Goal: Task Accomplishment & Management: Complete application form

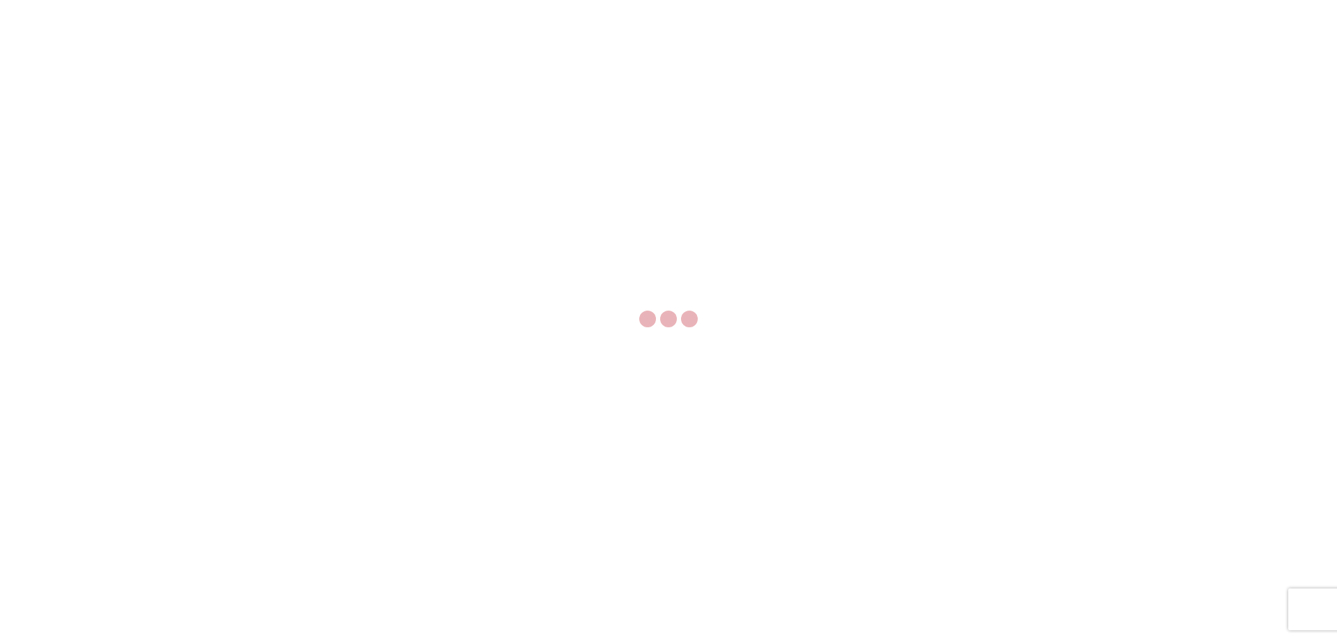
select select "FULL"
select select "LBS"
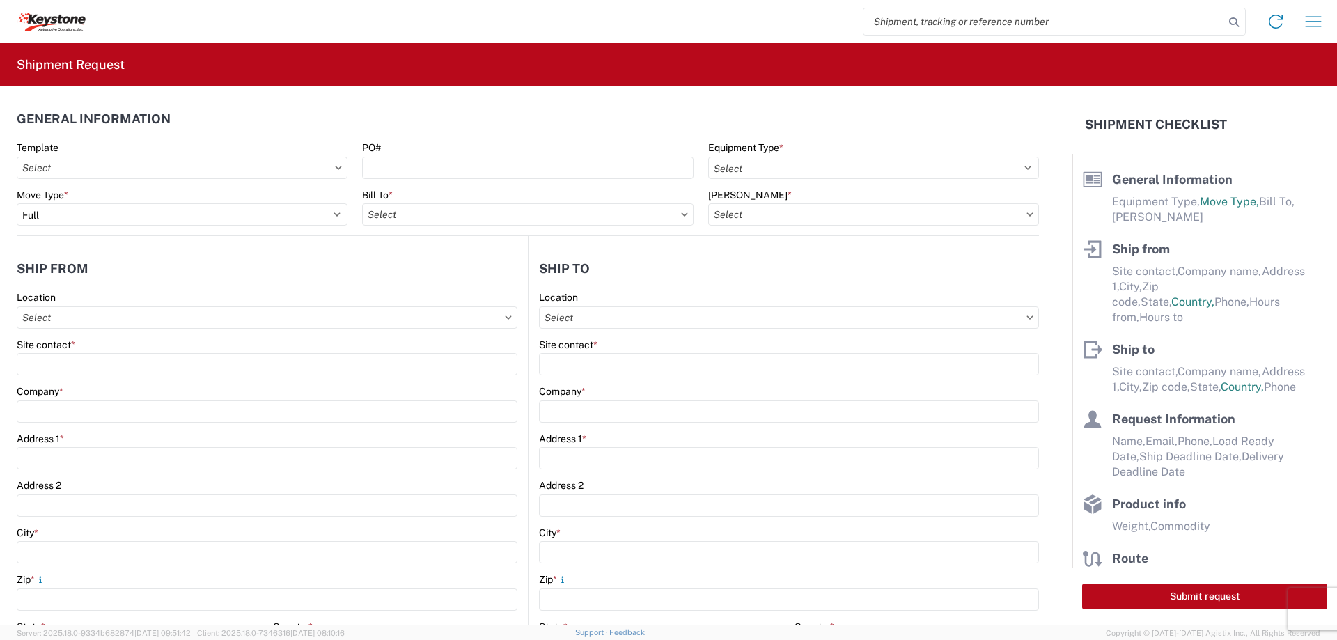
click at [74, 256] on header "Ship from" at bounding box center [272, 268] width 511 height 31
click at [398, 216] on input "Bill To *" at bounding box center [527, 214] width 331 height 22
type input "8607"
click at [446, 275] on div "8607 - [GEOGRAPHIC_DATA], [GEOGRAPHIC_DATA] – KAO Warehouse" at bounding box center [524, 276] width 324 height 22
type input "8607 - [GEOGRAPHIC_DATA], [GEOGRAPHIC_DATA] – KAO Warehouse"
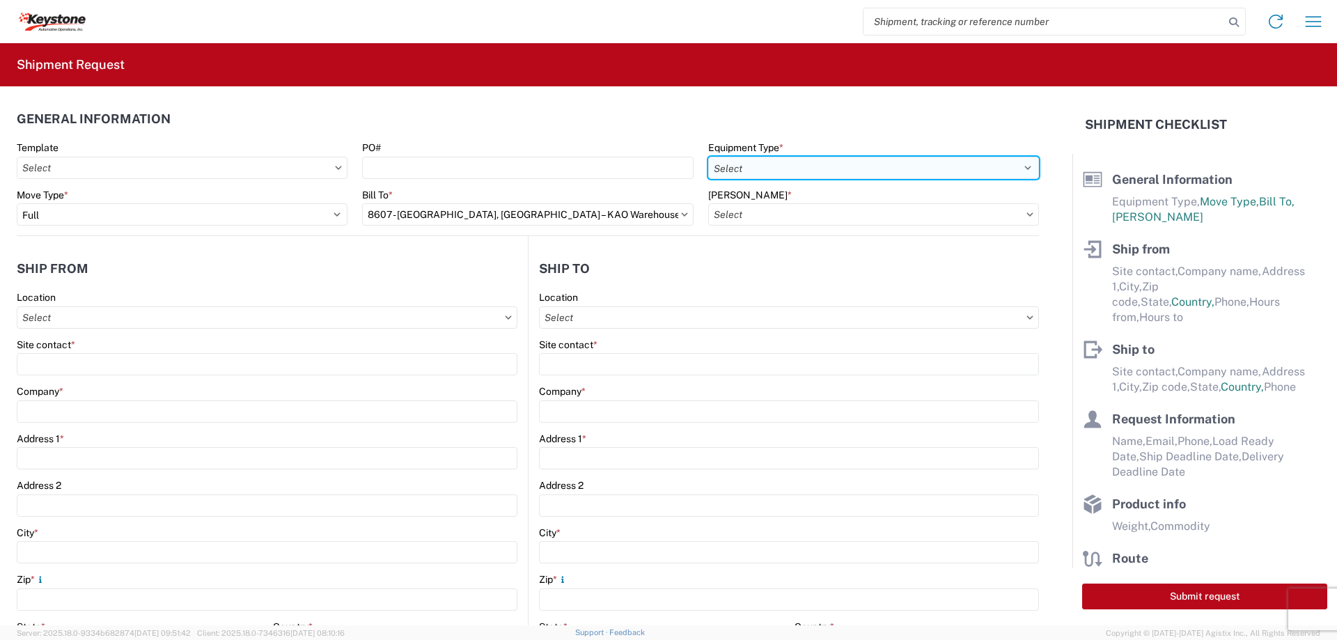
click at [765, 163] on select "Select 53’ Dry Van Flatbed Dropdeck (van) Lowboy (flatbed) Rail" at bounding box center [873, 168] width 331 height 22
select select "STDV"
click at [708, 157] on select "Select 53’ Dry Van Flatbed Dropdeck (van) Lowboy (flatbed) Rail" at bounding box center [873, 168] width 331 height 22
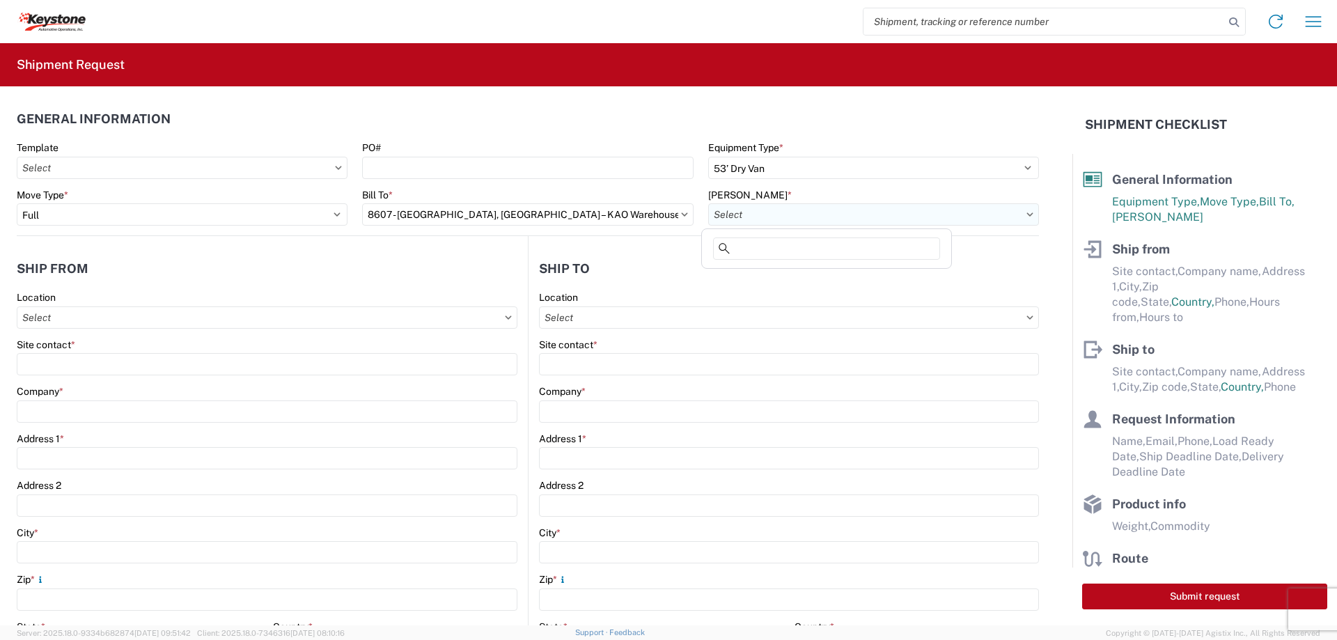
click at [722, 211] on input "[PERSON_NAME] *" at bounding box center [873, 214] width 331 height 22
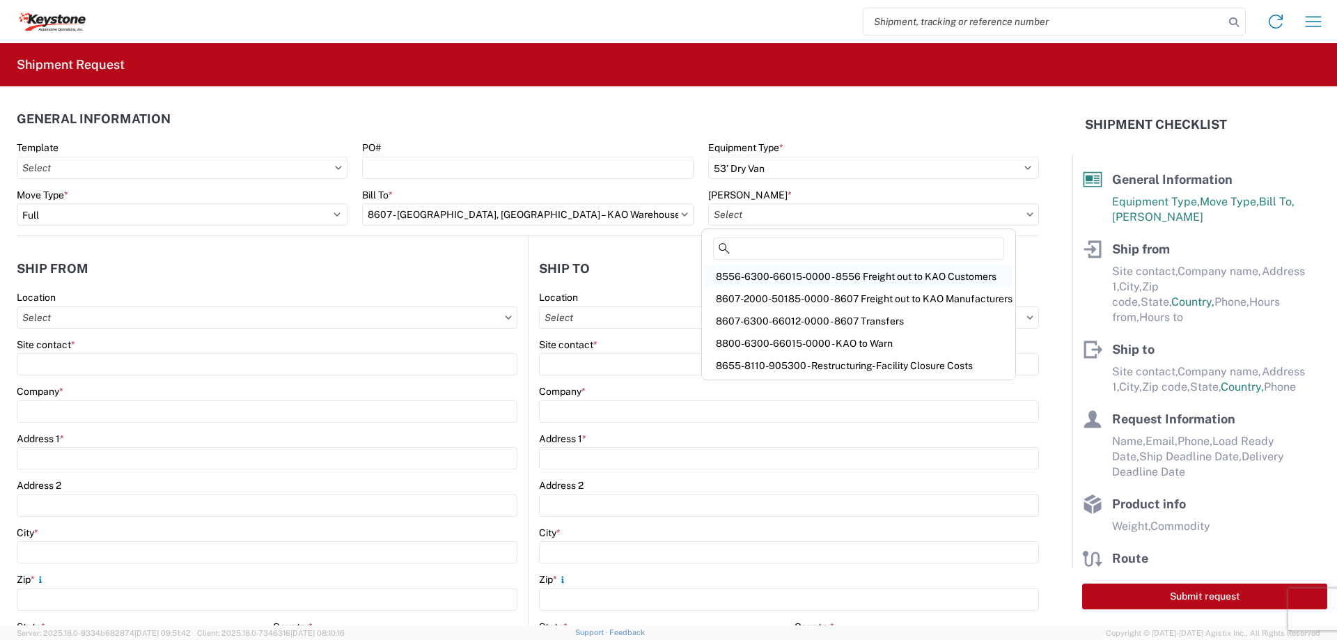
click at [767, 268] on div "8556-6300-66015-0000 - 8556 Freight out to KAO Customers" at bounding box center [859, 276] width 308 height 22
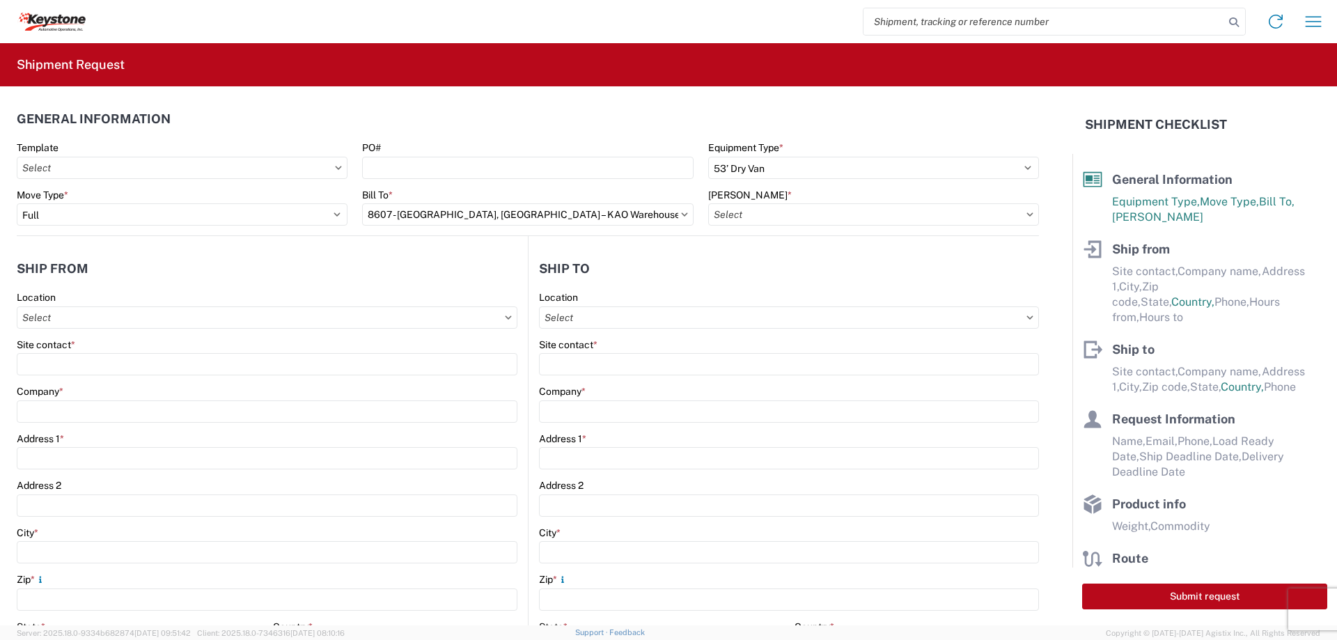
type input "8556-6300-66015-0000 - 8556 Freight out to KAO Customers"
click at [79, 321] on input "Location" at bounding box center [267, 317] width 501 height 22
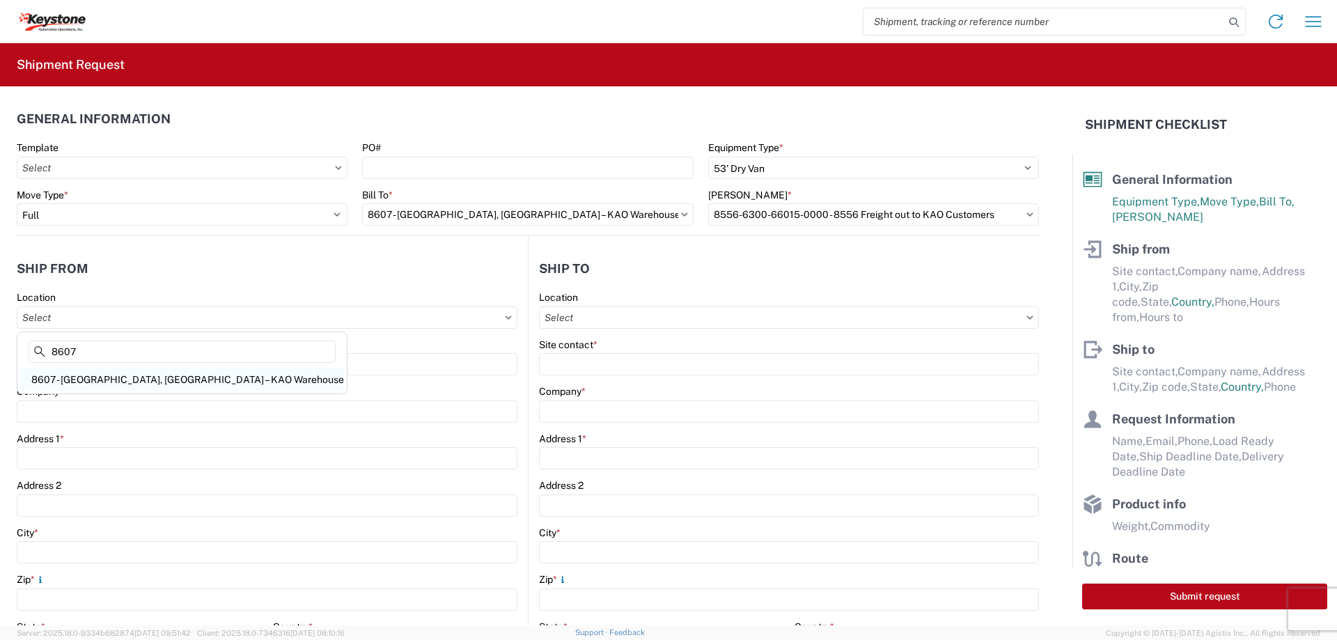
type input "8607"
click at [84, 375] on div "8607 - [GEOGRAPHIC_DATA], [GEOGRAPHIC_DATA] – KAO Warehouse" at bounding box center [182, 379] width 324 height 22
type input "8607 - [GEOGRAPHIC_DATA], [GEOGRAPHIC_DATA] – KAO Warehouse"
type input "KAO"
type input "[STREET_ADDRESS][PERSON_NAME]"
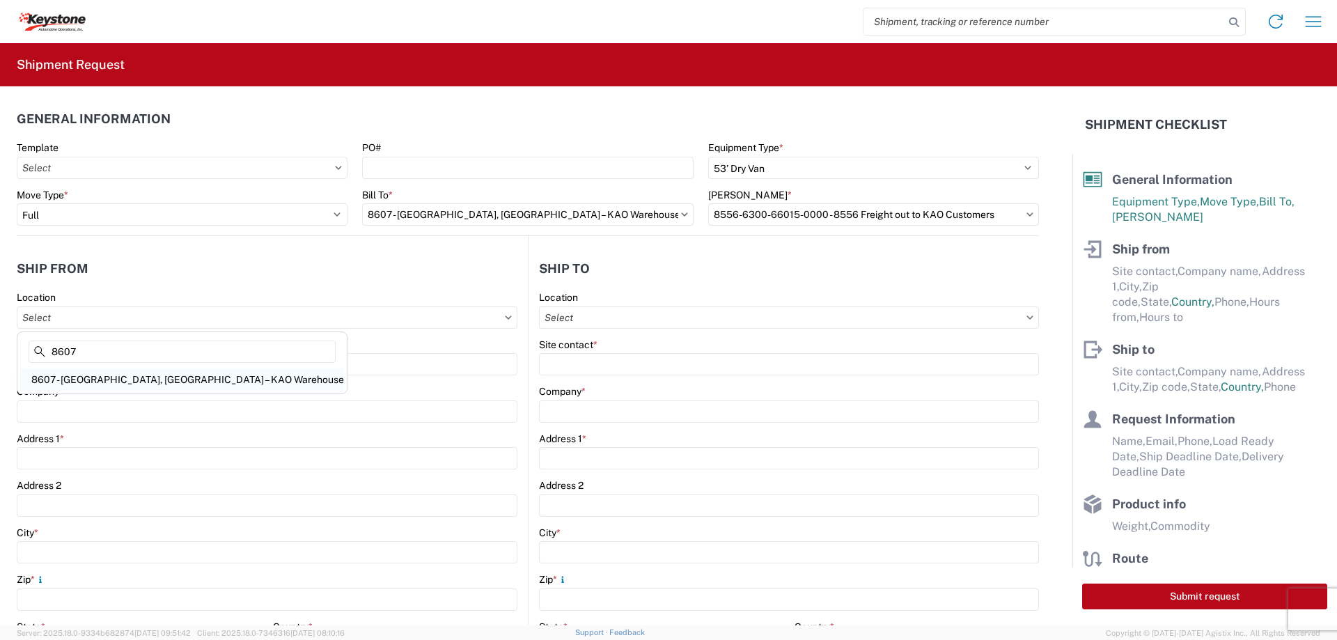
type input "[GEOGRAPHIC_DATA]"
type input "48193"
select select "MI"
select select "US"
type input "07:00"
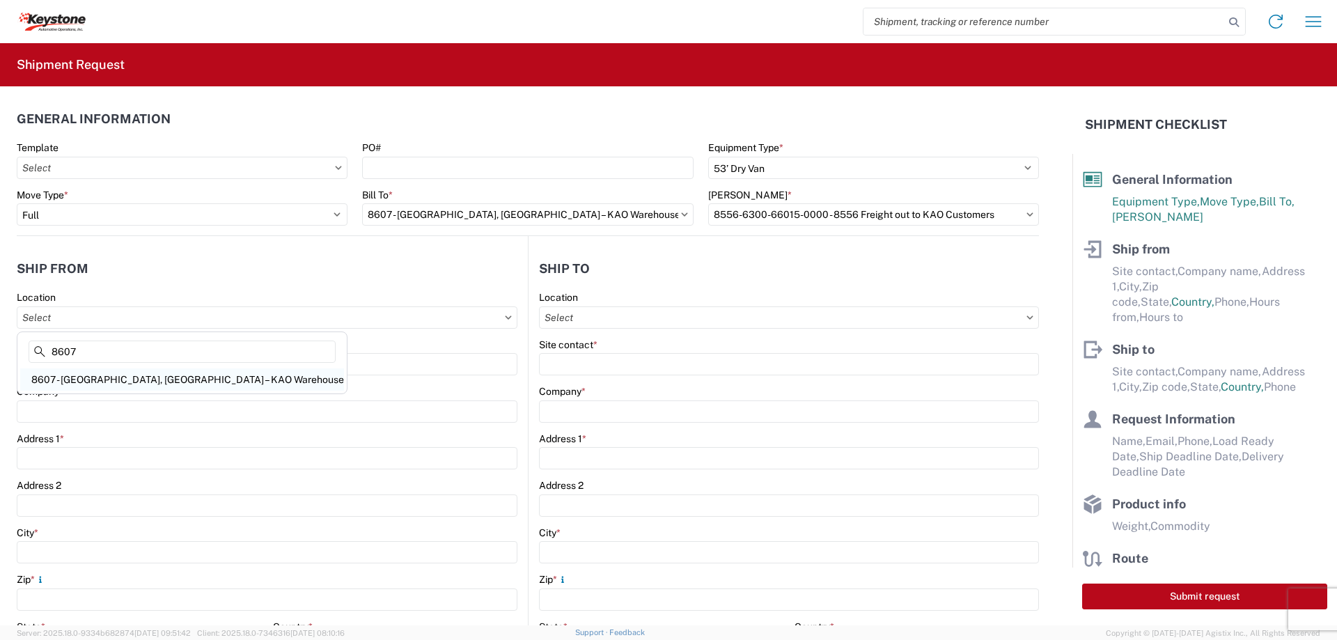
type input "17:00"
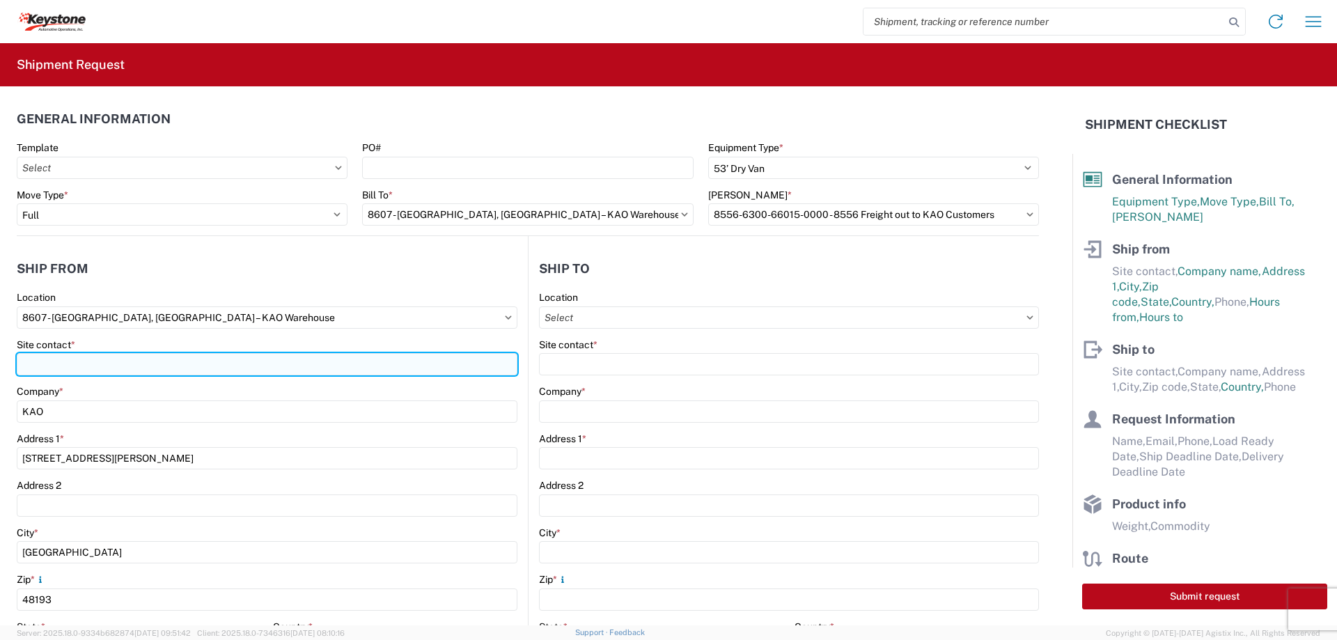
click at [45, 364] on input "Site contact *" at bounding box center [267, 364] width 501 height 22
type input "[PERSON_NAME]"
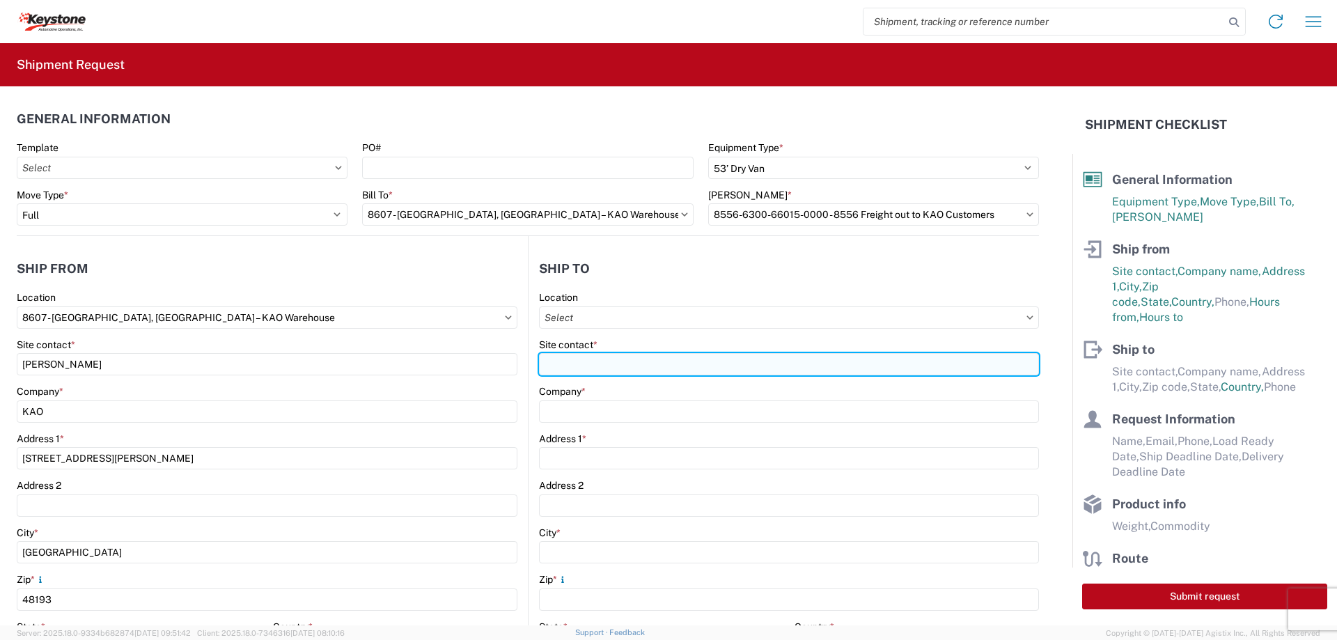
click at [563, 363] on input "Site contact *" at bounding box center [789, 364] width 500 height 22
type input "Guard Shack"
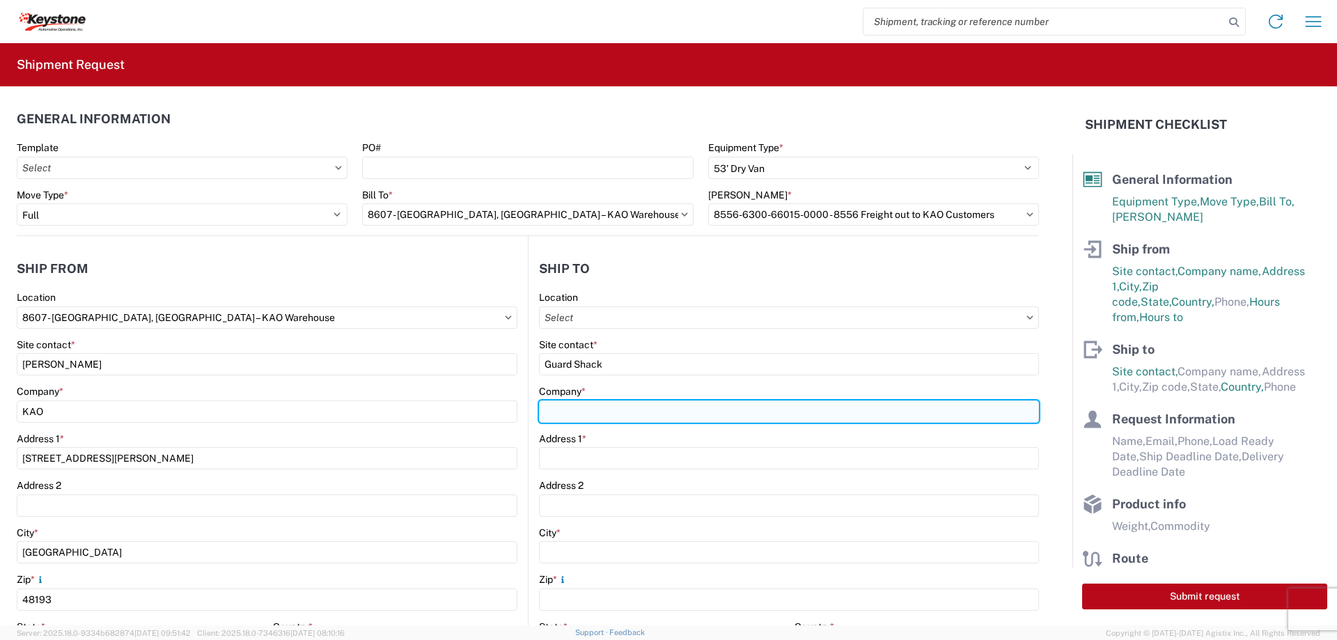
click at [563, 403] on input "Company *" at bounding box center [789, 411] width 500 height 22
type input "Amazon - IND9"
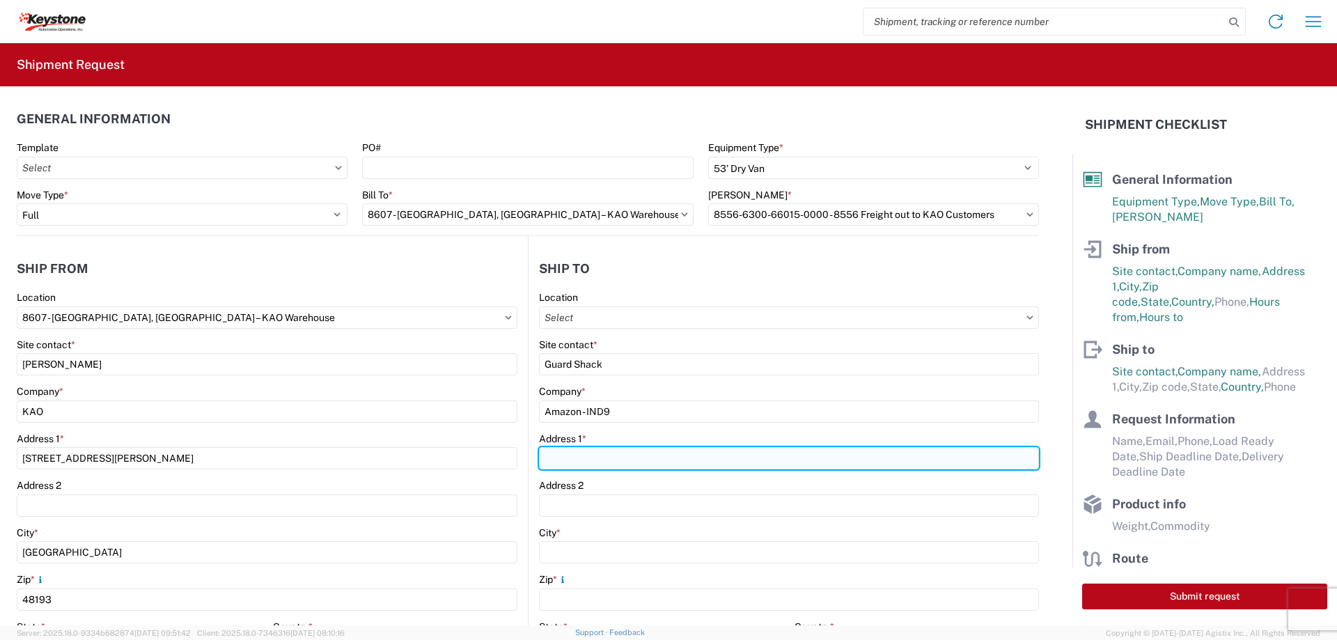
click at [568, 457] on input "Address 1 *" at bounding box center [789, 458] width 500 height 22
click at [567, 463] on input "Address 1 *" at bounding box center [789, 458] width 500 height 22
type input "[STREET_ADDRESS][PERSON_NAME]"
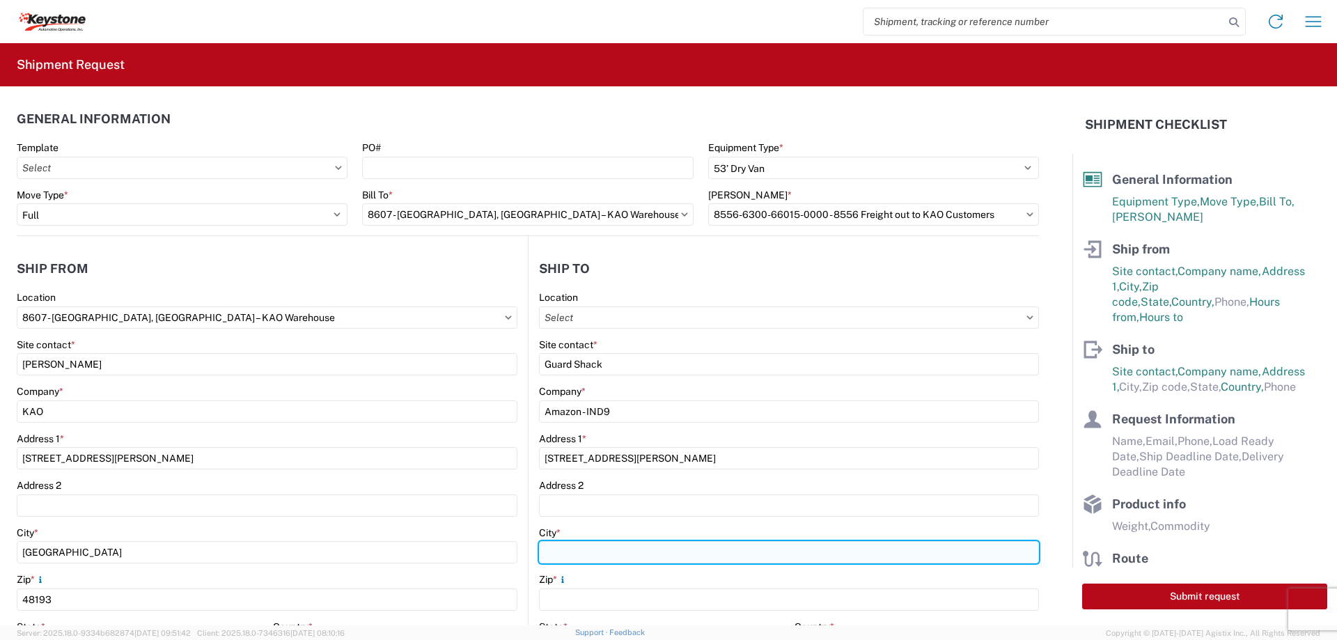
click at [573, 549] on input "City *" at bounding box center [789, 552] width 500 height 22
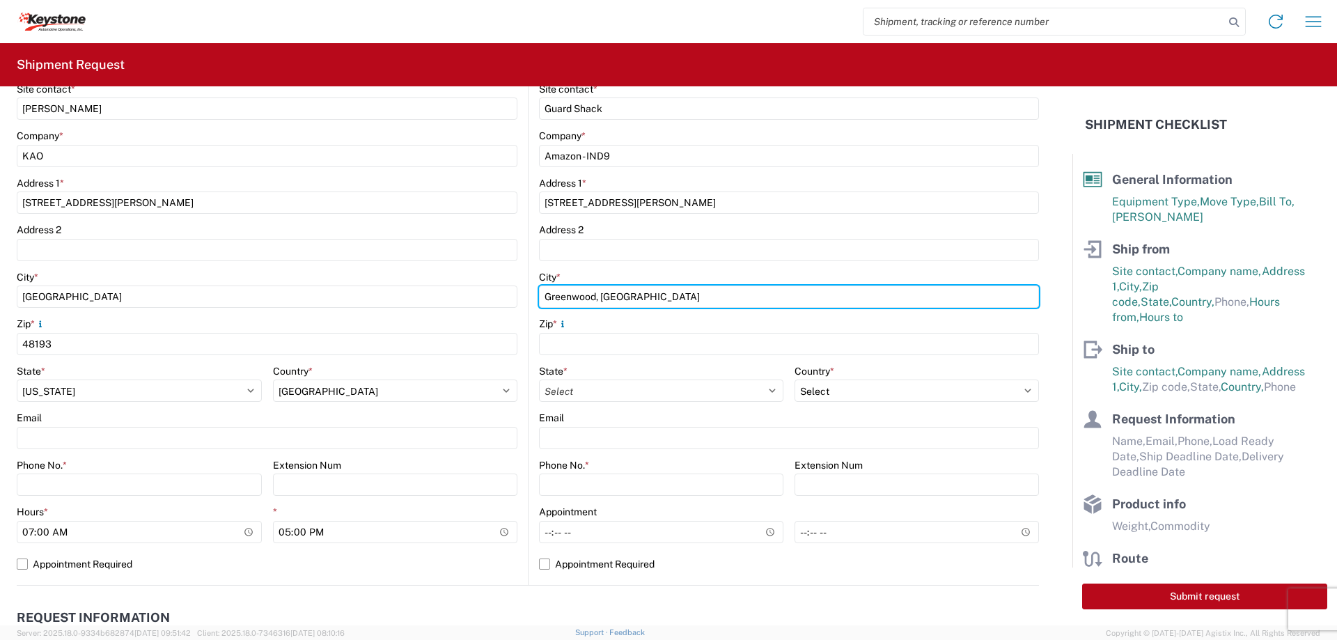
scroll to position [279, 0]
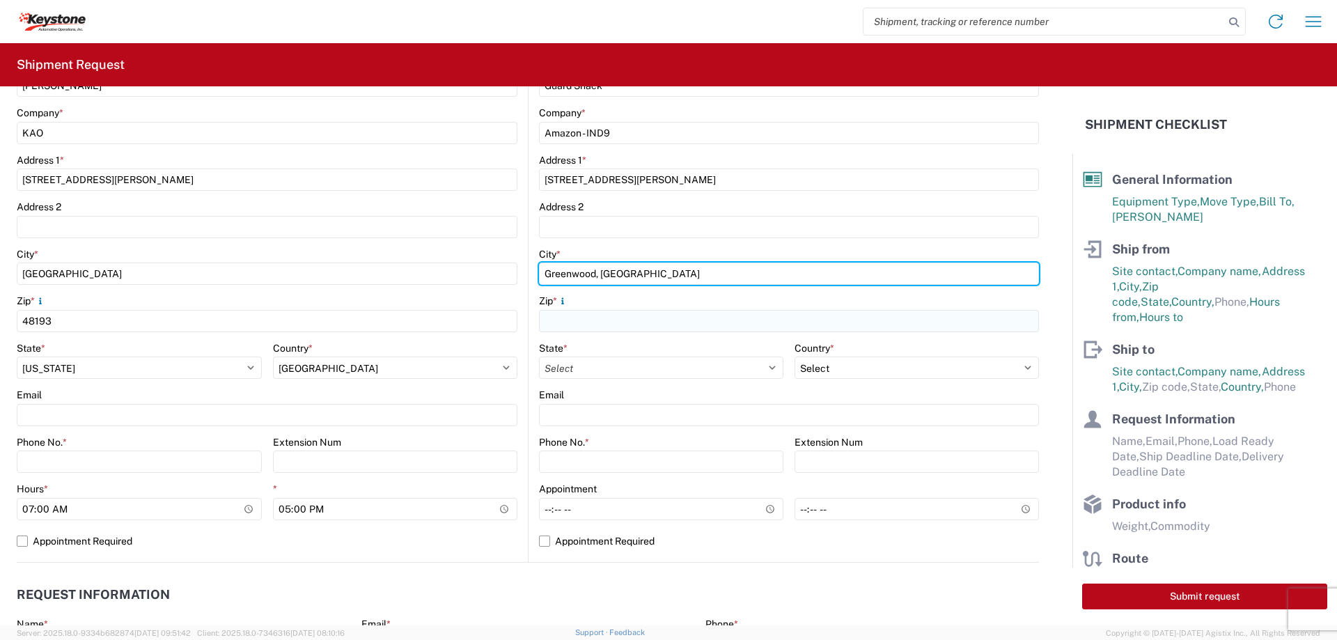
type input "Greenwood, [GEOGRAPHIC_DATA]"
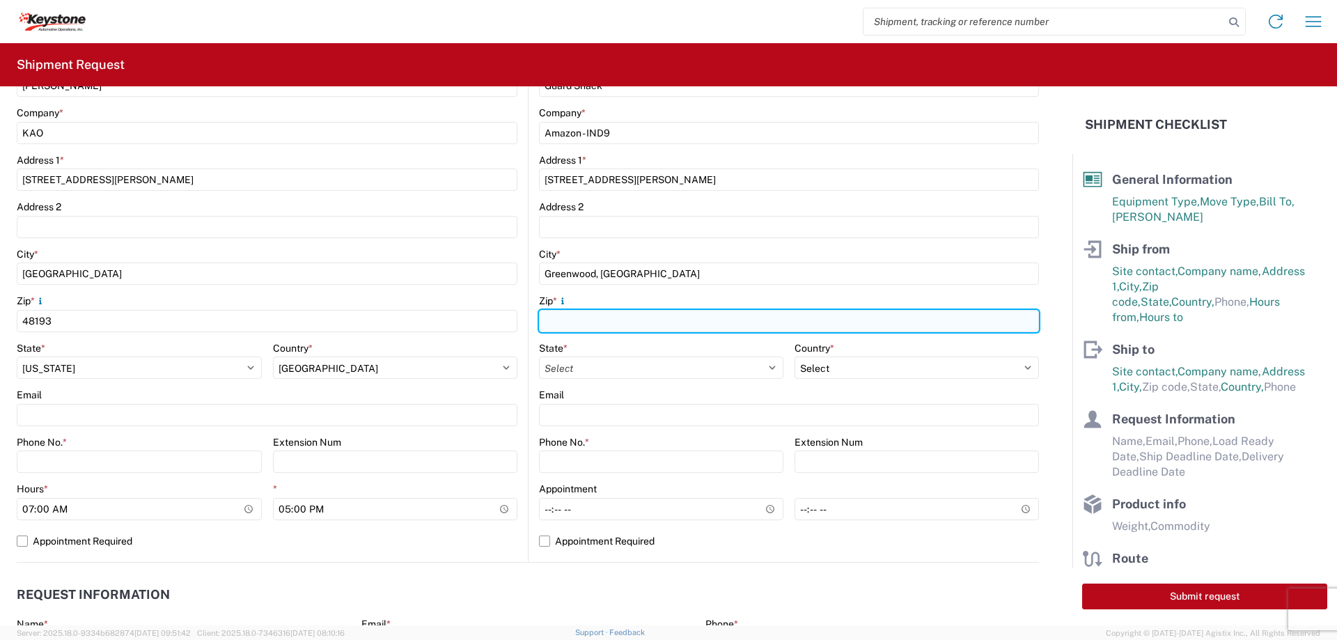
click at [567, 318] on input "Zip *" at bounding box center [789, 321] width 500 height 22
type input "46143"
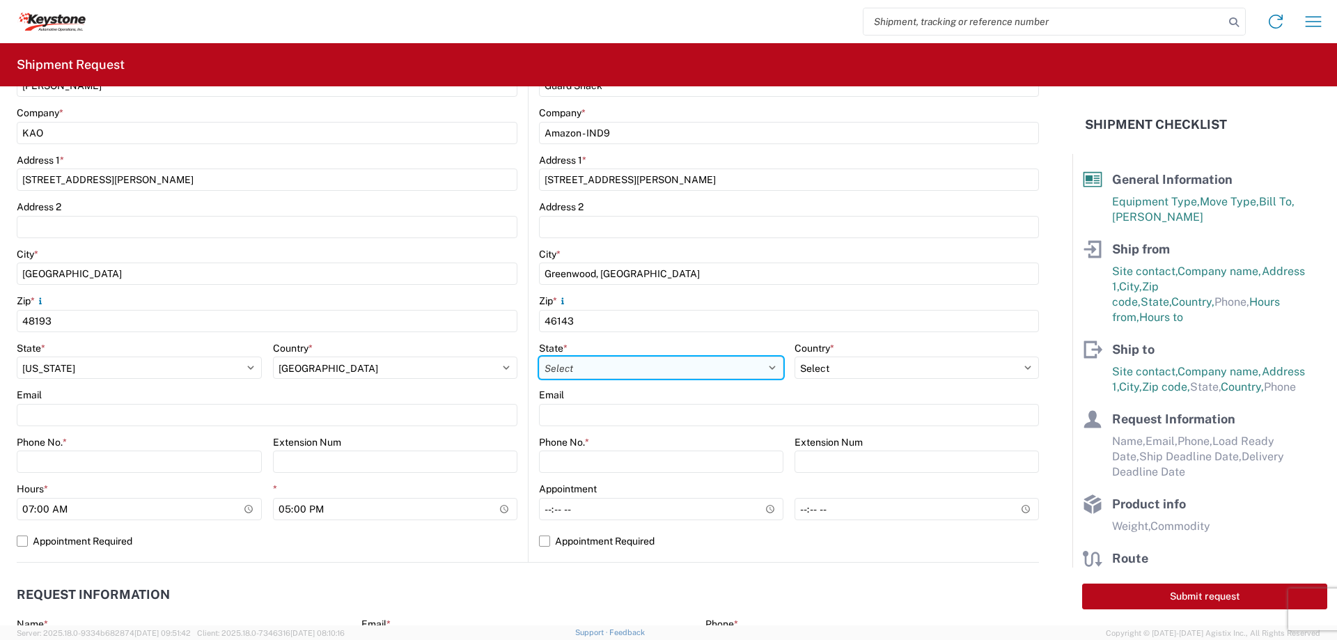
click at [558, 364] on select "Select [US_STATE] [US_STATE] [US_STATE] [US_STATE] Armed Forces Americas Armed …" at bounding box center [661, 368] width 244 height 22
select select "IN"
click at [539, 357] on select "Select [US_STATE] [US_STATE] [US_STATE] [US_STATE] Armed Forces Americas Armed …" at bounding box center [661, 368] width 244 height 22
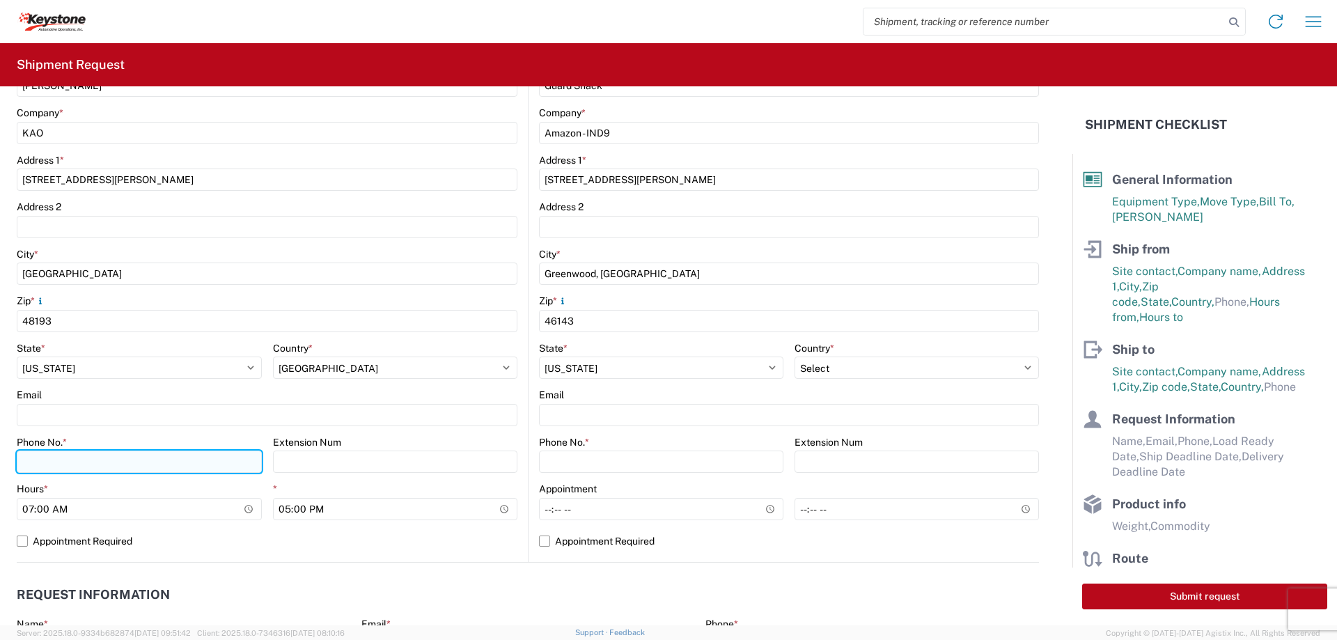
click at [41, 464] on input "Phone No. *" at bounding box center [139, 462] width 245 height 22
type input "[PHONE_NUMBER]"
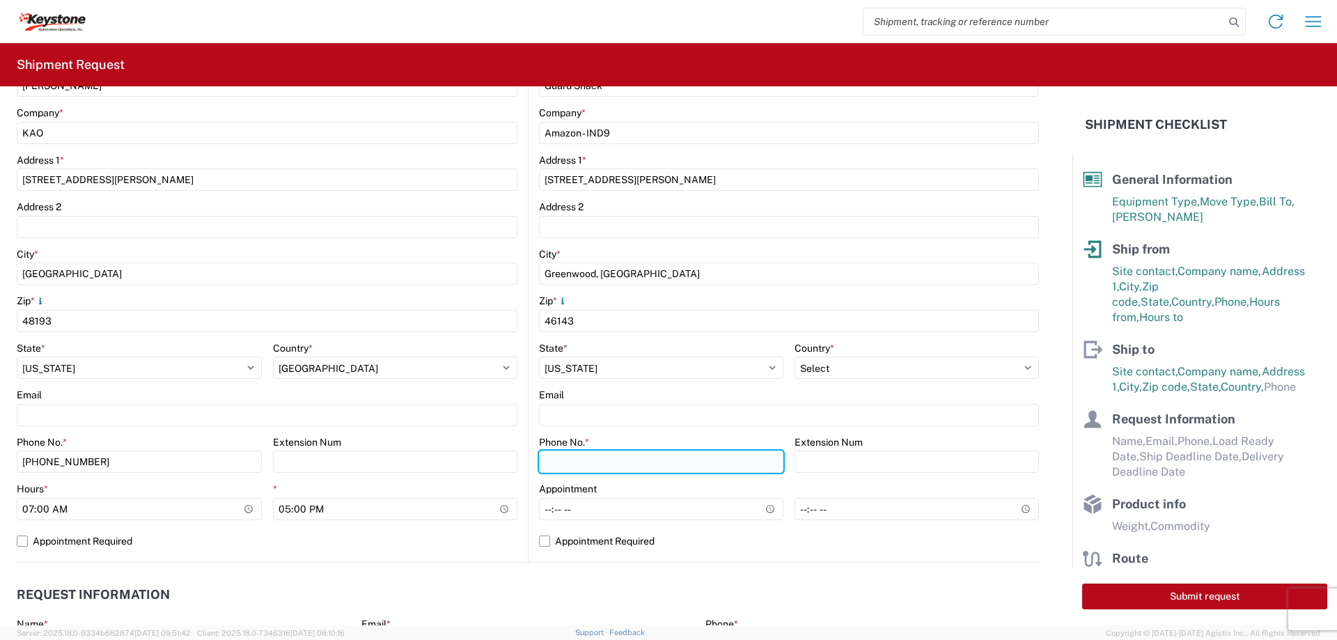
click at [560, 460] on input "Phone No. *" at bounding box center [661, 462] width 244 height 22
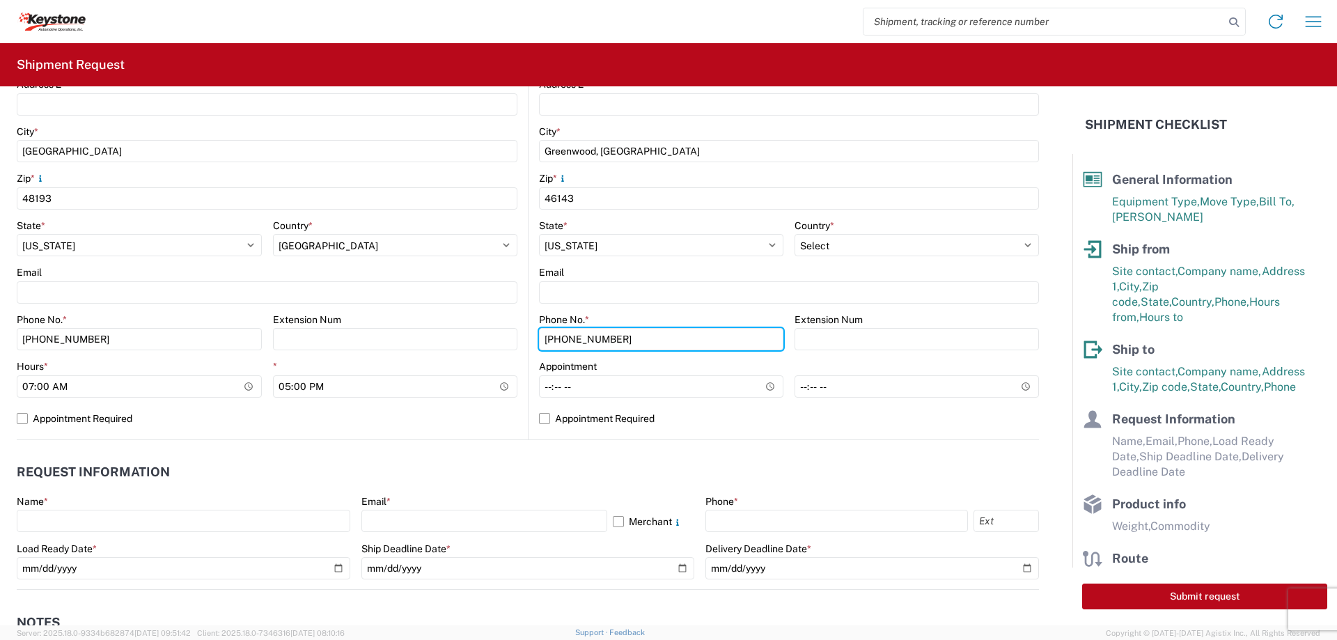
scroll to position [488, 0]
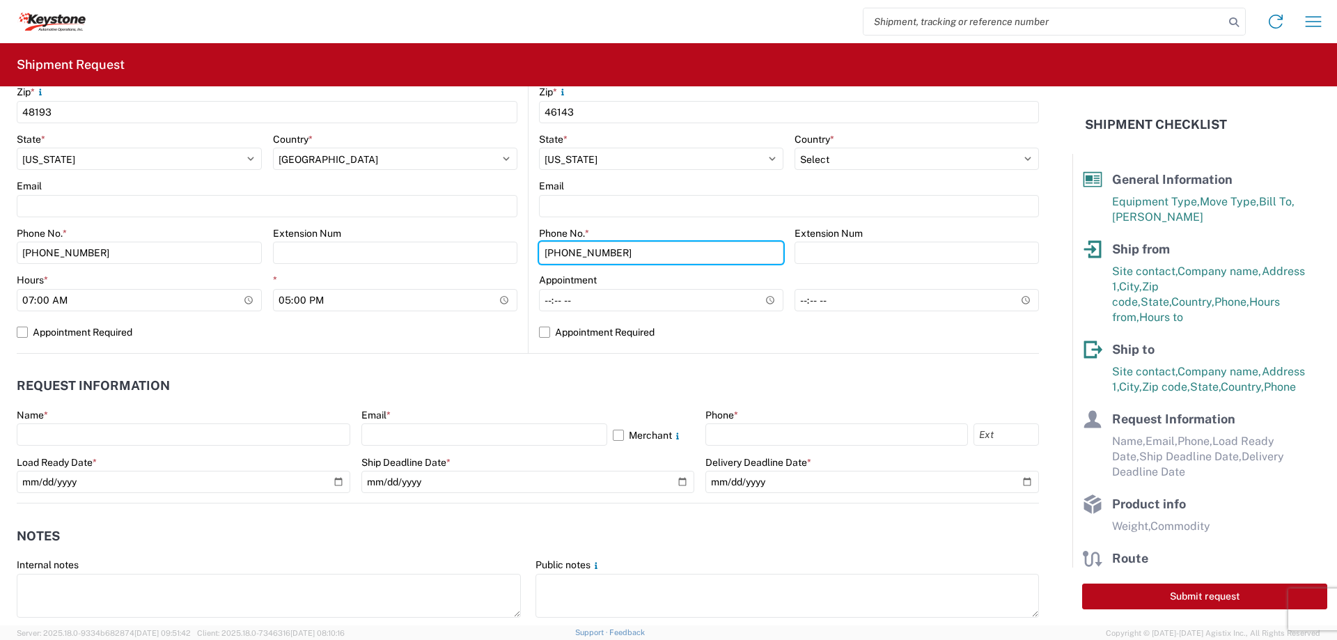
type input "[PHONE_NUMBER]"
drag, startPoint x: 290, startPoint y: 363, endPoint x: 295, endPoint y: 398, distance: 36.0
click at [290, 363] on agx-request-info "Request Information Name * Email * Merchant Phone * Load Ready Date * Ship Dead…" at bounding box center [528, 429] width 1022 height 150
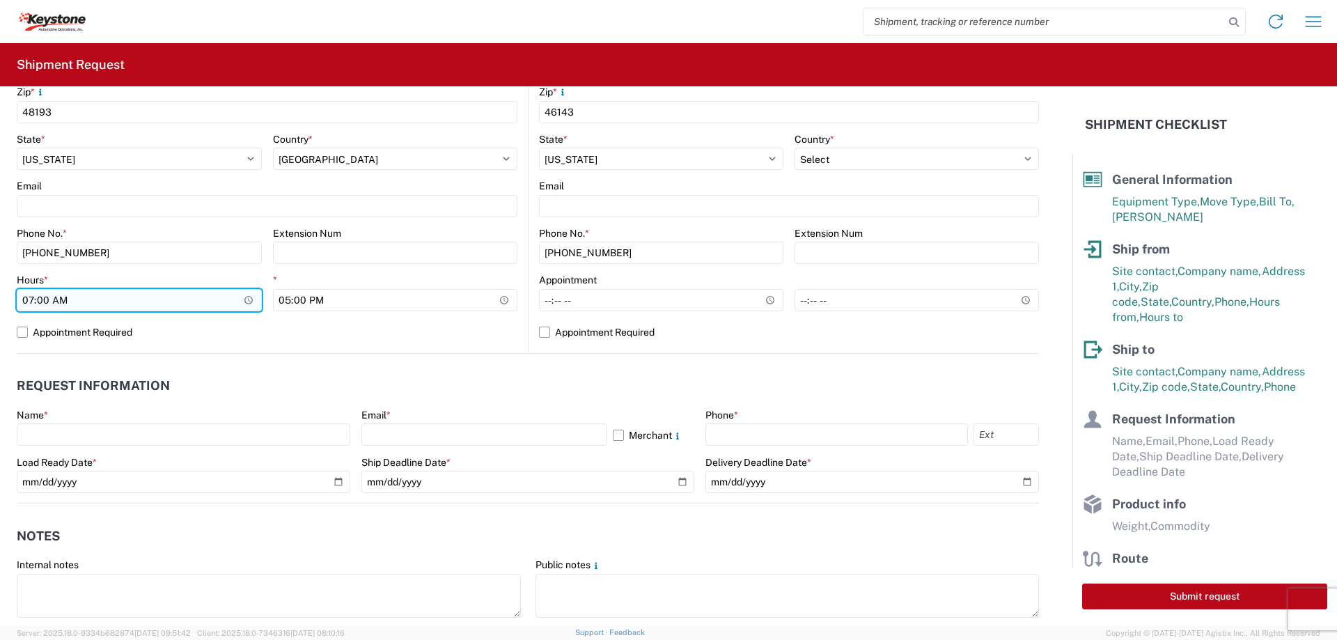
click at [31, 299] on input "07:00" at bounding box center [139, 300] width 245 height 22
type input "16:00"
click at [29, 330] on label "Appointment Required" at bounding box center [267, 332] width 501 height 22
click at [0, 0] on input "Appointment Required" at bounding box center [0, 0] width 0 height 0
select select "US"
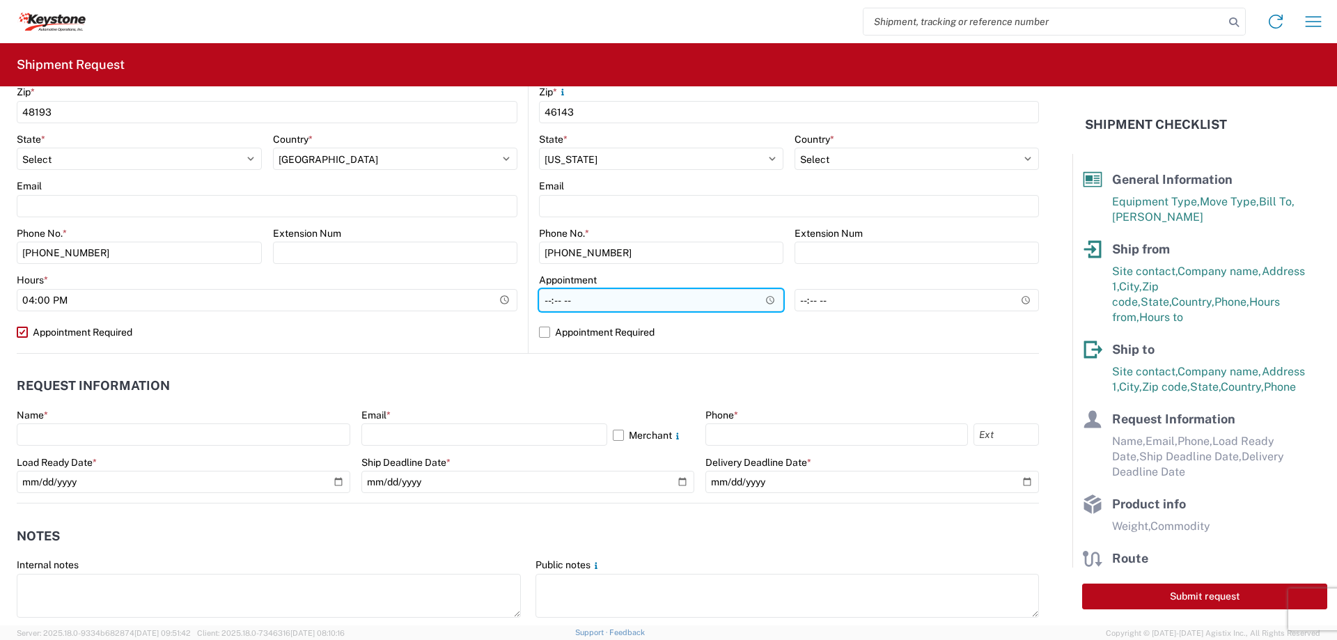
click at [540, 302] on input "Hours *" at bounding box center [661, 300] width 244 height 22
type input "11:00"
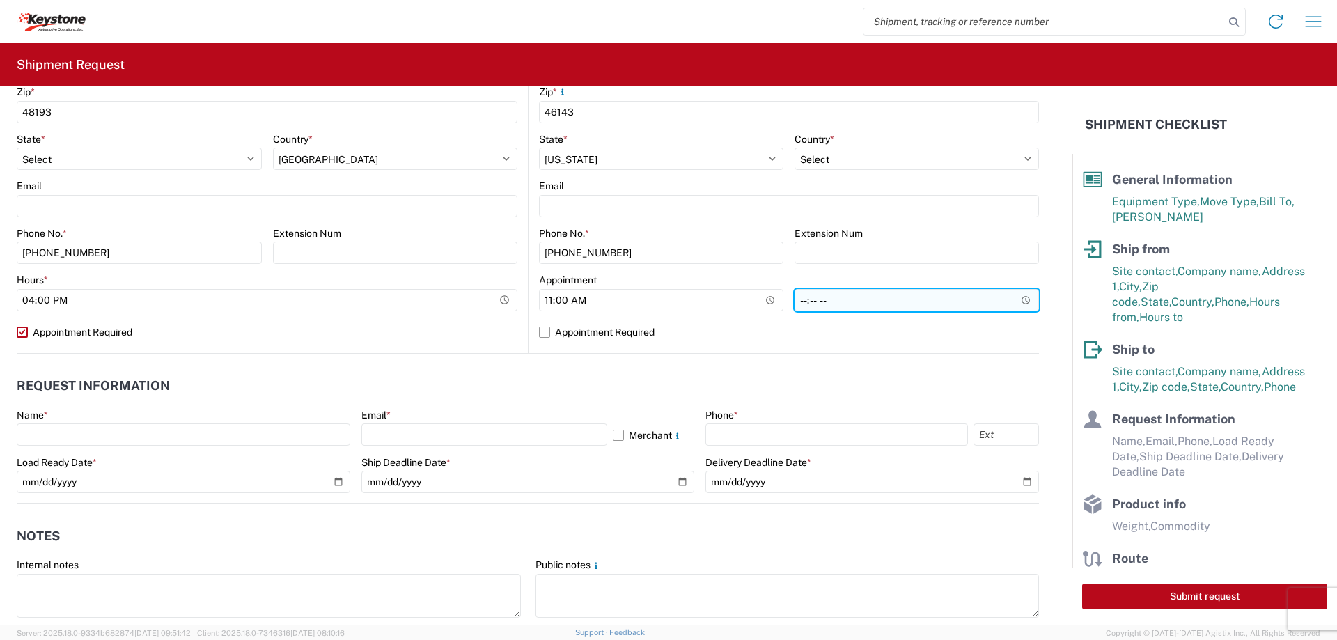
click at [795, 305] on input "time" at bounding box center [917, 300] width 244 height 22
type input "11:00"
click at [541, 333] on label "Appointment Required" at bounding box center [789, 332] width 500 height 22
click at [0, 0] on input "Appointment Required" at bounding box center [0, 0] width 0 height 0
select select "US"
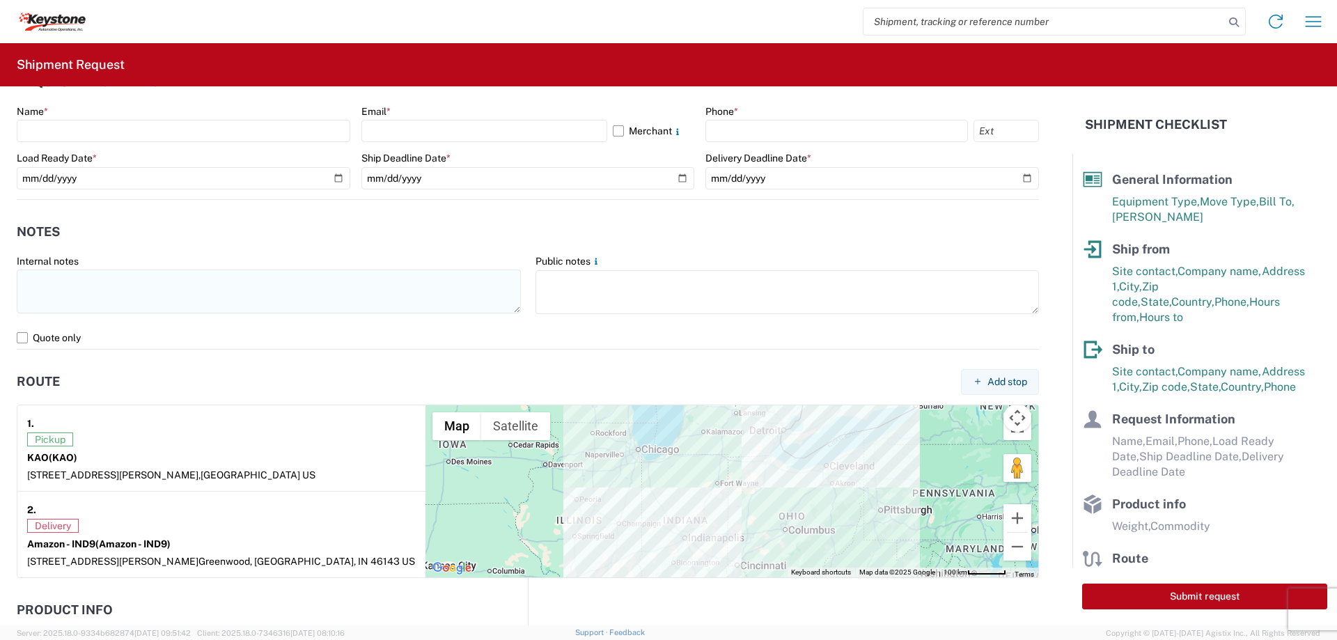
scroll to position [766, 0]
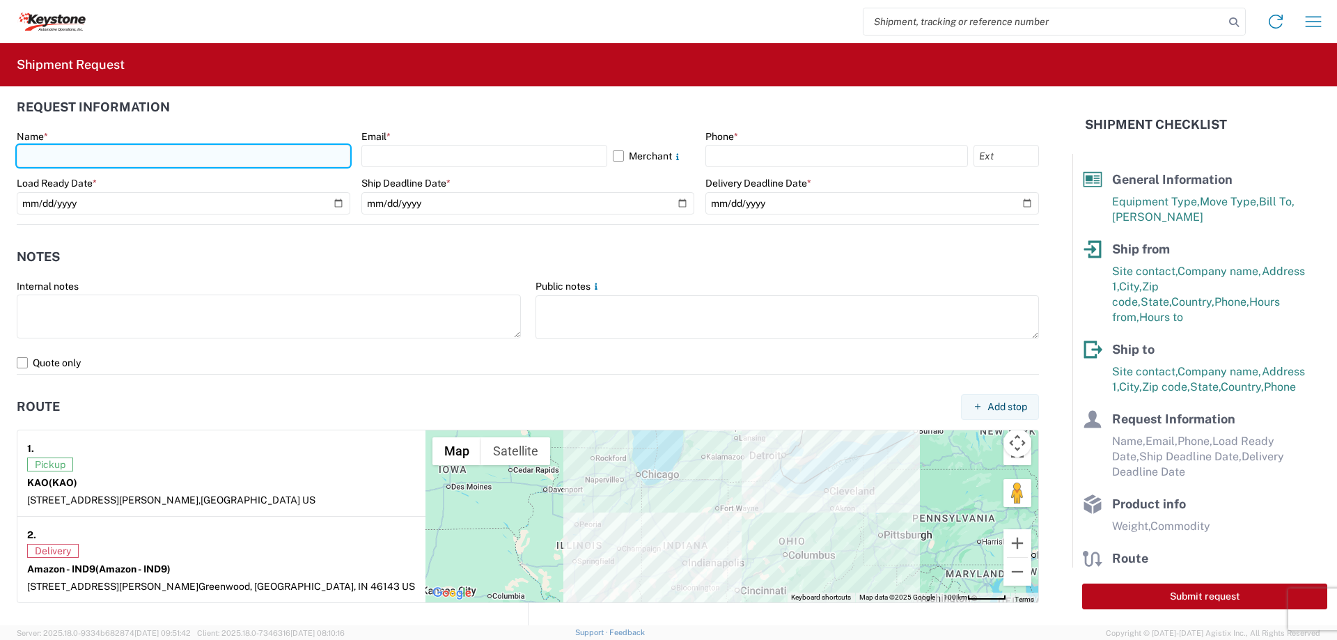
click at [39, 155] on input "text" at bounding box center [184, 156] width 334 height 22
type input "[PERSON_NAME]"
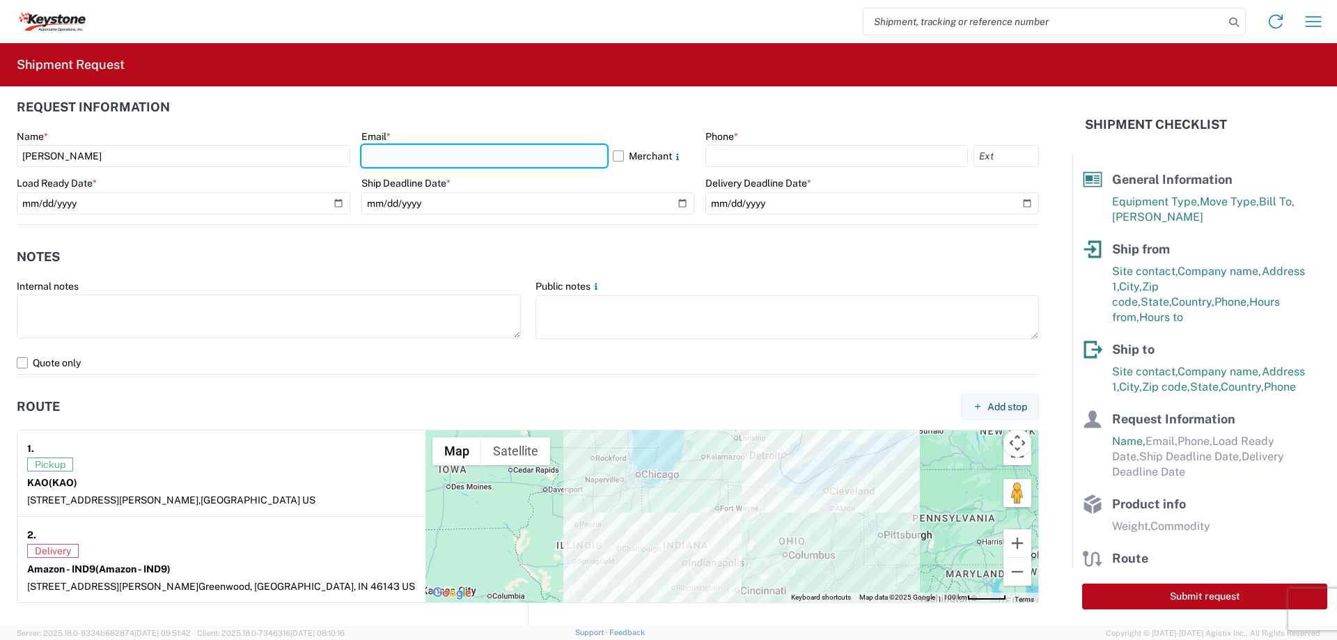
click at [371, 151] on input "text" at bounding box center [484, 156] width 246 height 22
type input "[EMAIL_ADDRESS][DOMAIN_NAME]"
click at [733, 167] on agx-form-control-wrapper-v2 "Phone *" at bounding box center [872, 153] width 334 height 47
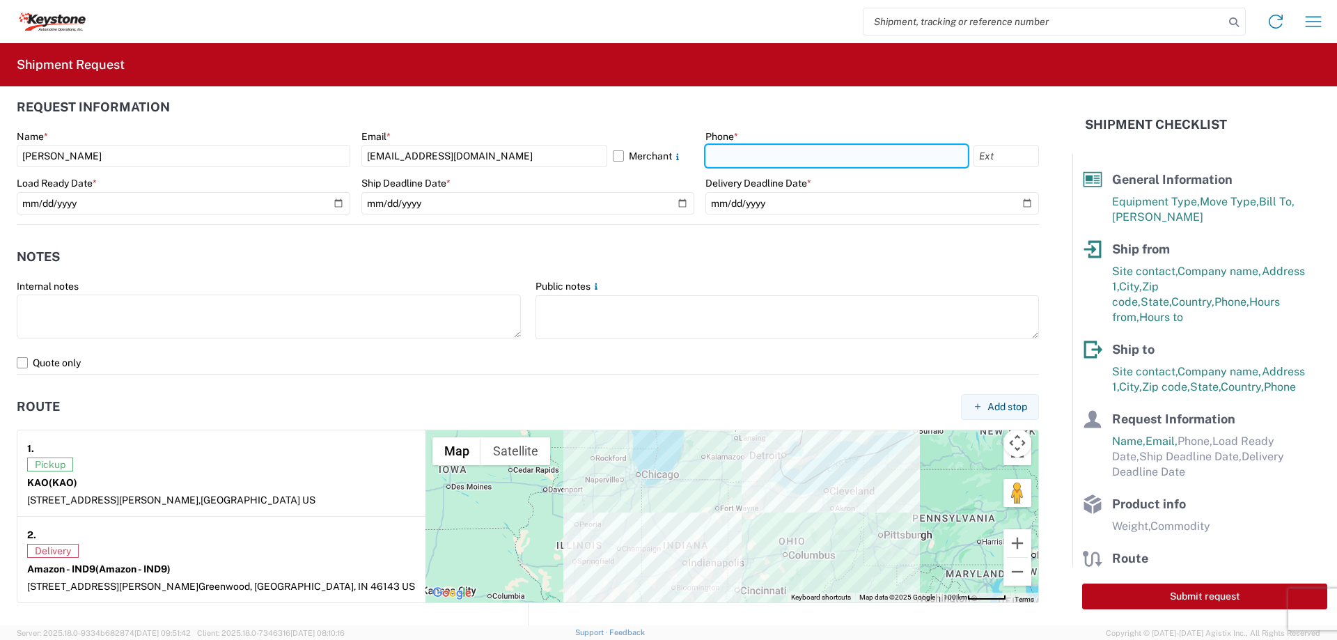
click at [733, 156] on input "text" at bounding box center [836, 156] width 263 height 22
type input "[PHONE_NUMBER]"
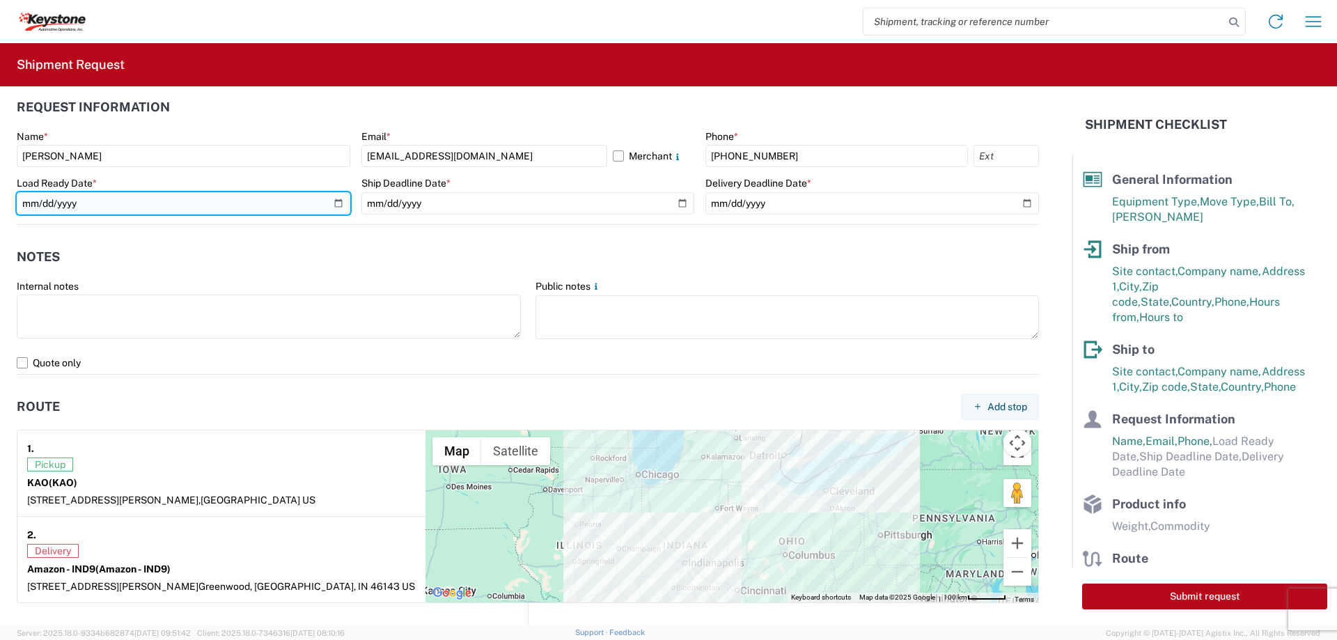
click at [332, 202] on input "date" at bounding box center [184, 203] width 334 height 22
type input "[DATE]"
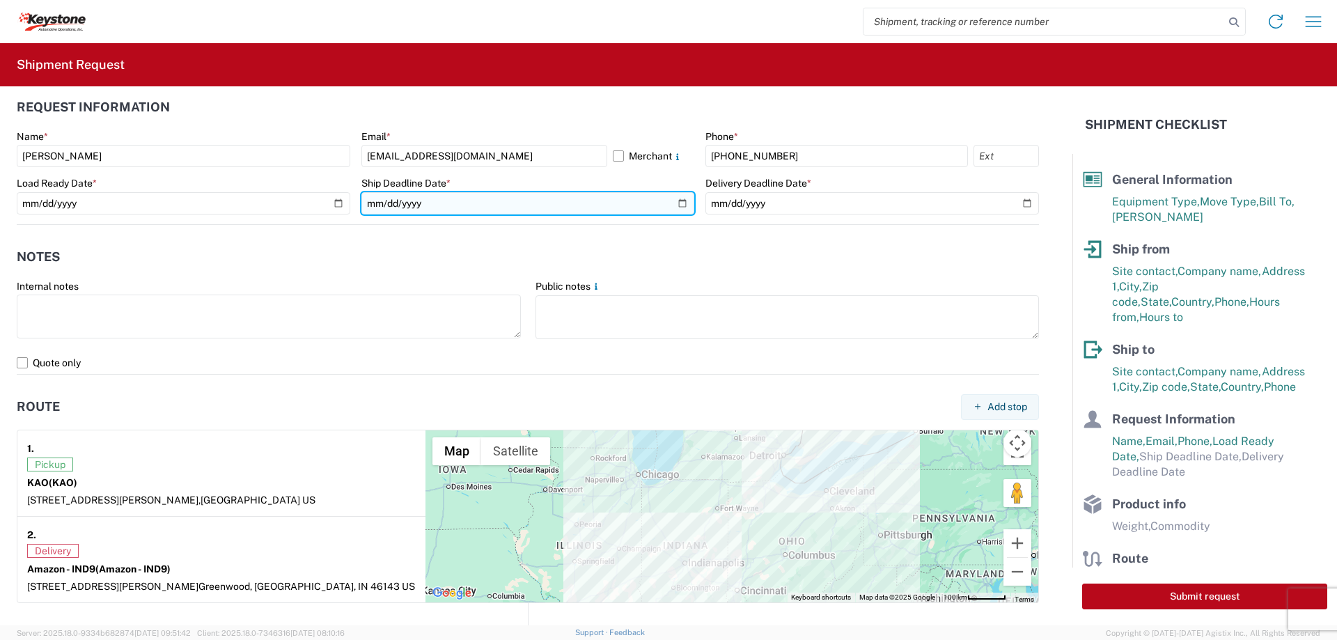
click at [678, 198] on input "date" at bounding box center [528, 203] width 334 height 22
type input "[DATE]"
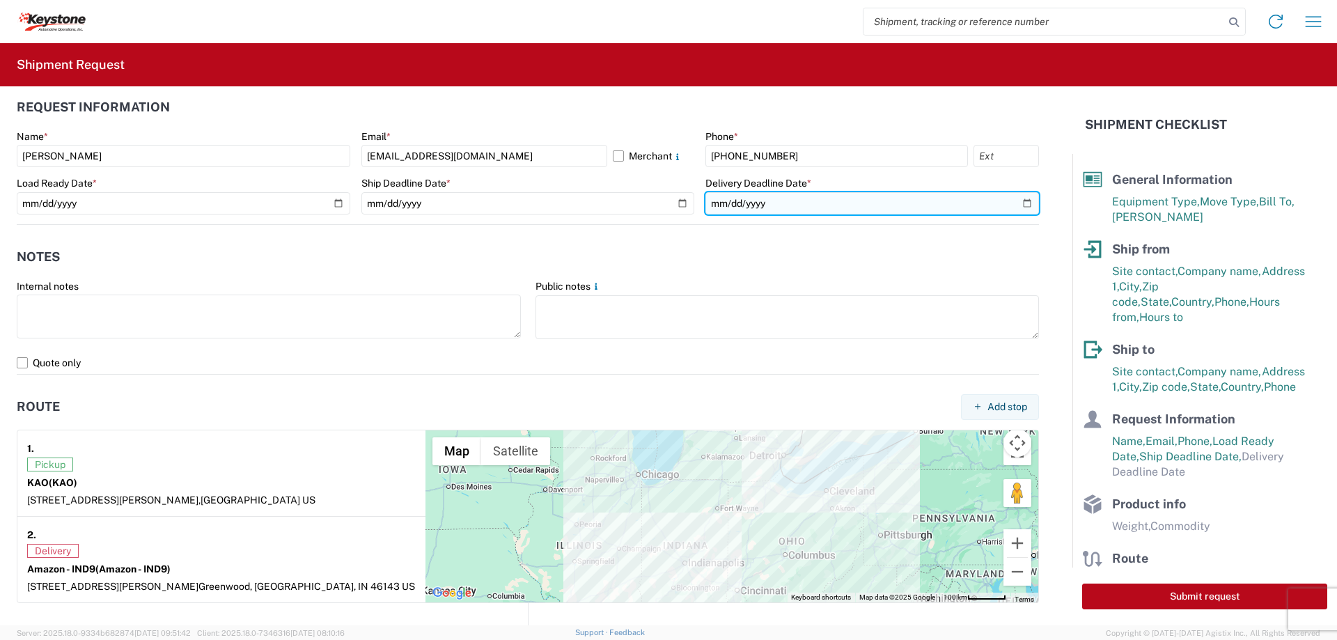
click at [1011, 198] on input "date" at bounding box center [872, 203] width 334 height 22
type input "[DATE]"
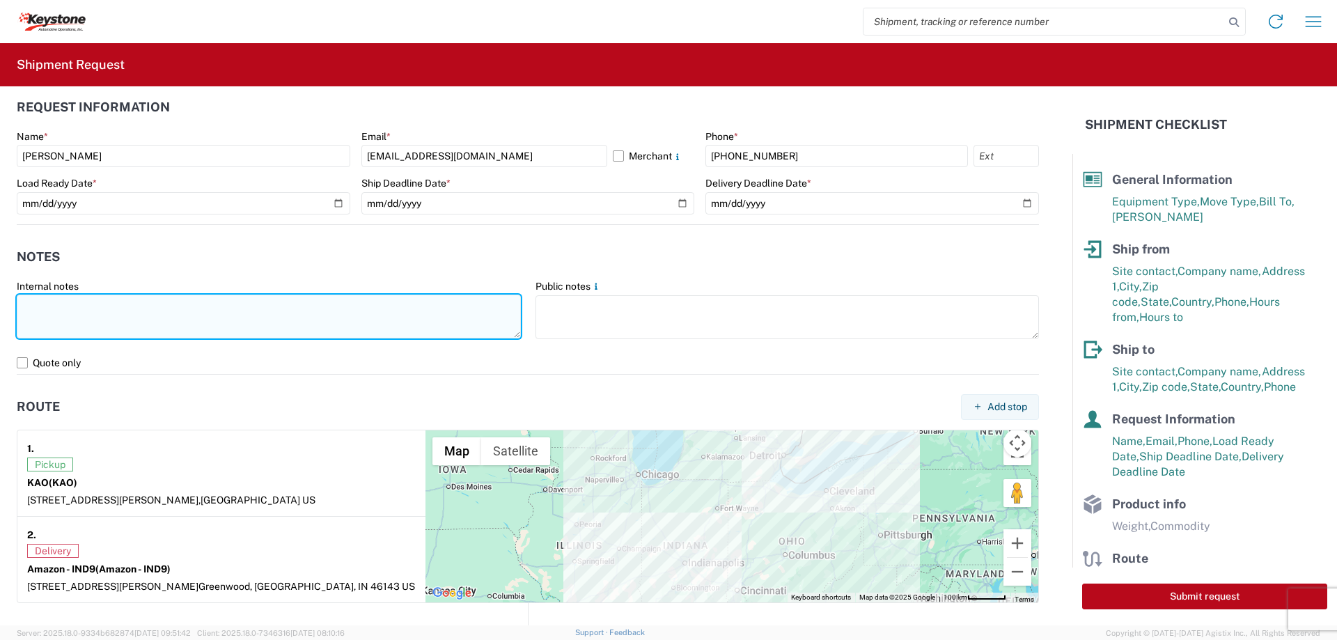
click at [59, 306] on textarea at bounding box center [269, 317] width 504 height 44
paste textarea "121,404.68"
click at [138, 307] on textarea "Preplanned w/ R+L" at bounding box center [269, 317] width 504 height 44
paste textarea "Load # 2084778"
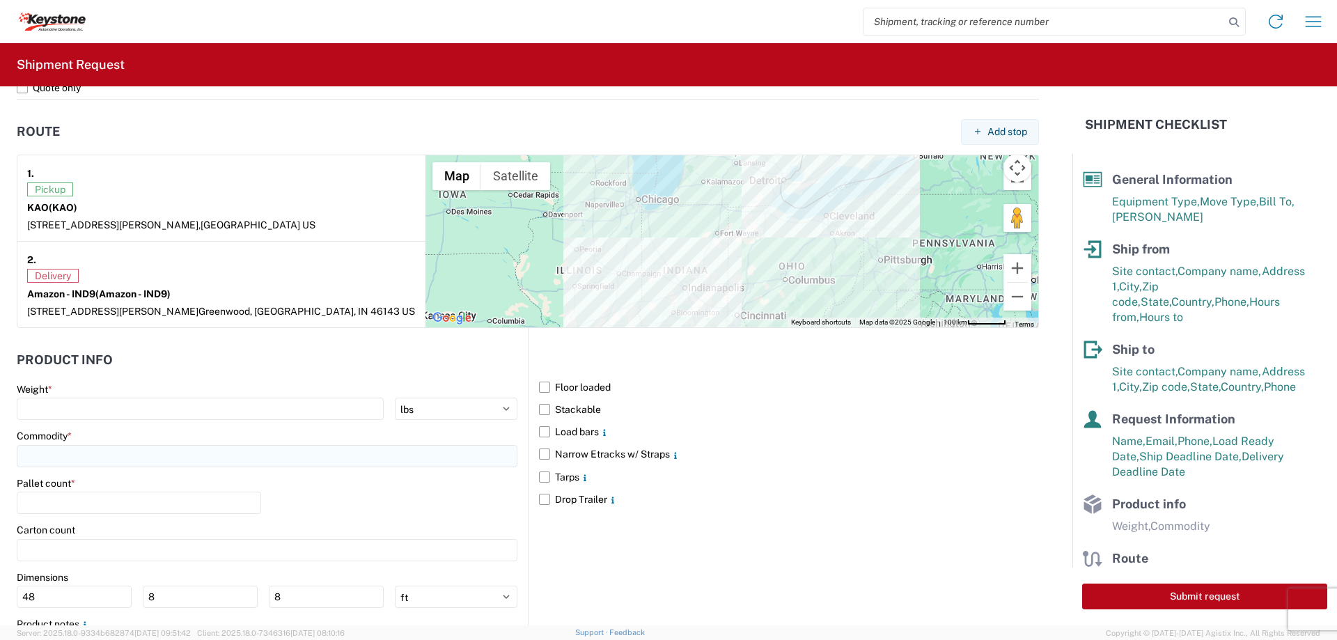
scroll to position [1114, 0]
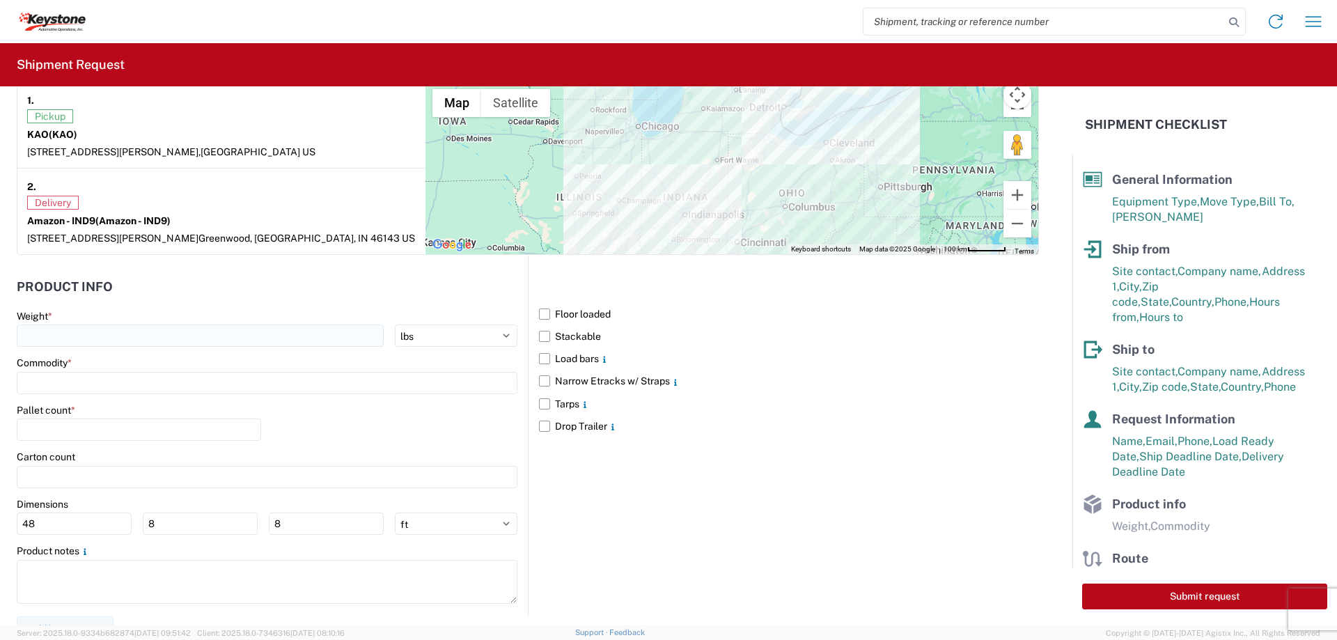
type textarea "Preplanned w/ R+L Load # 2084778"
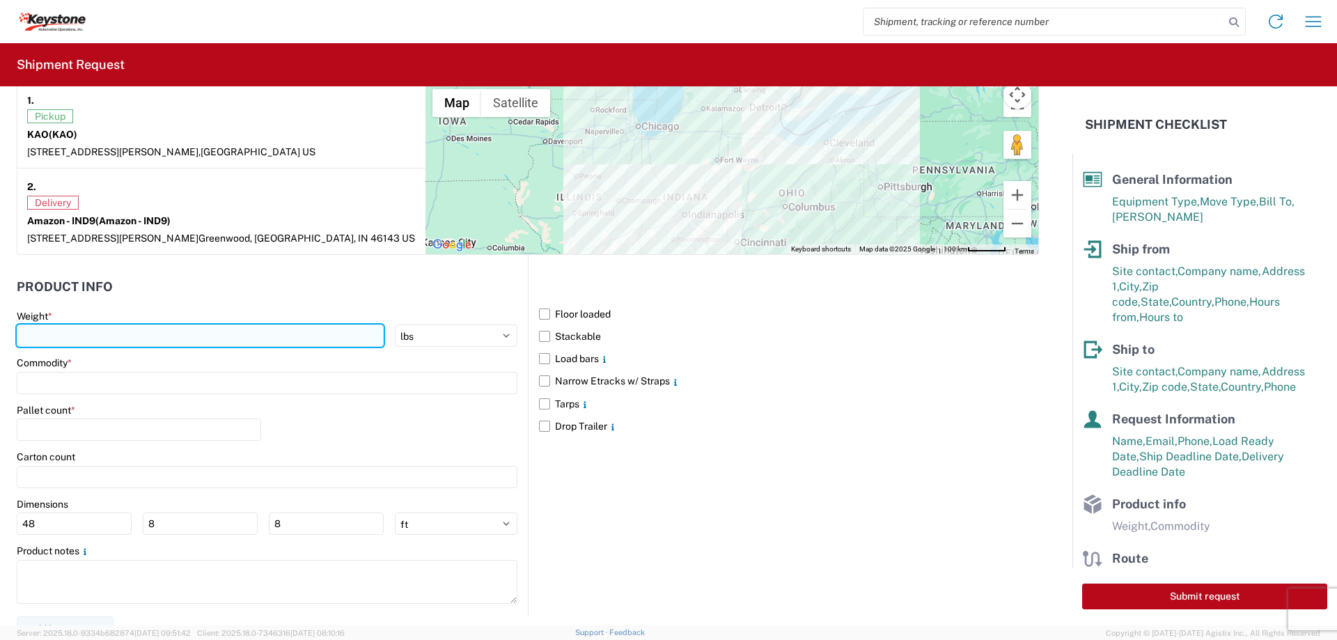
click at [40, 333] on input "number" at bounding box center [200, 336] width 367 height 22
type input "12000"
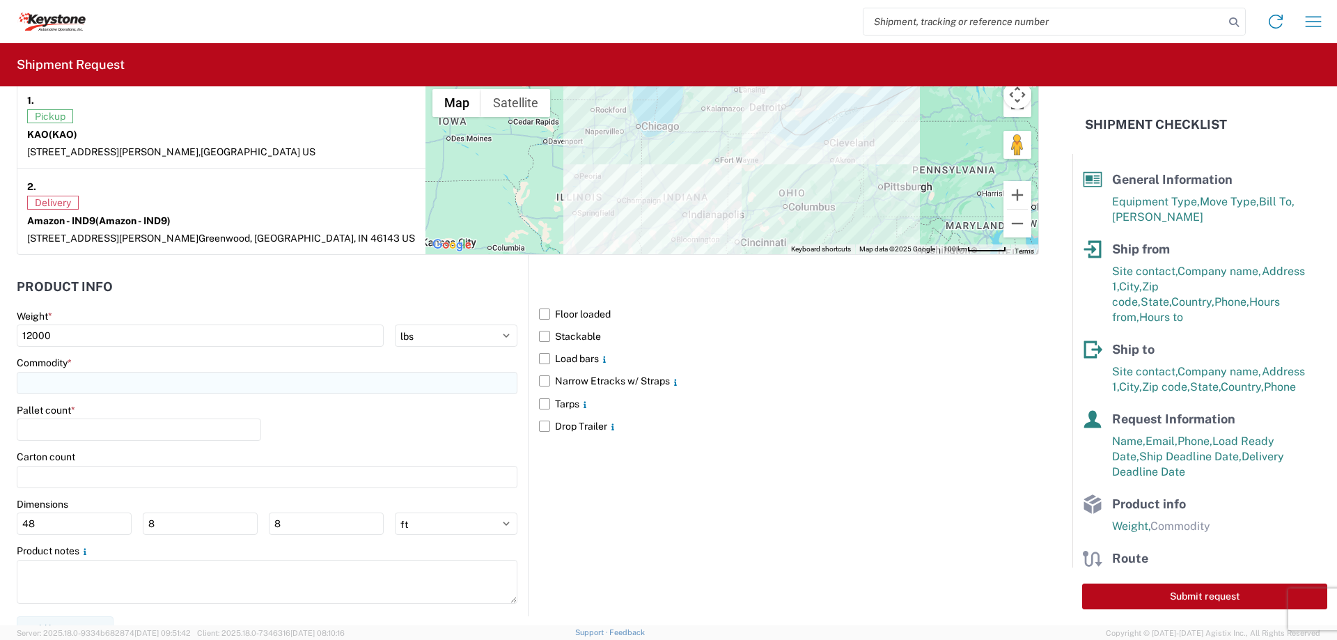
click at [39, 375] on input at bounding box center [267, 383] width 501 height 22
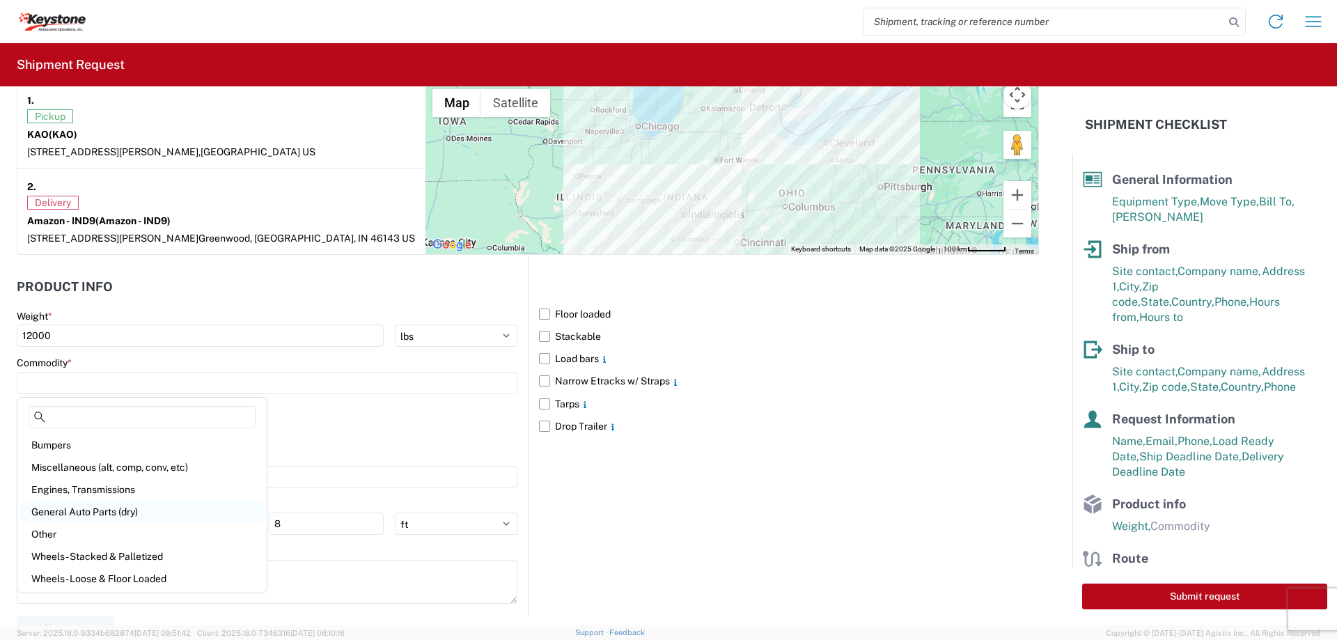
click at [46, 505] on div "General Auto Parts (dry)" at bounding box center [142, 512] width 244 height 22
type input "General Auto Parts (dry)"
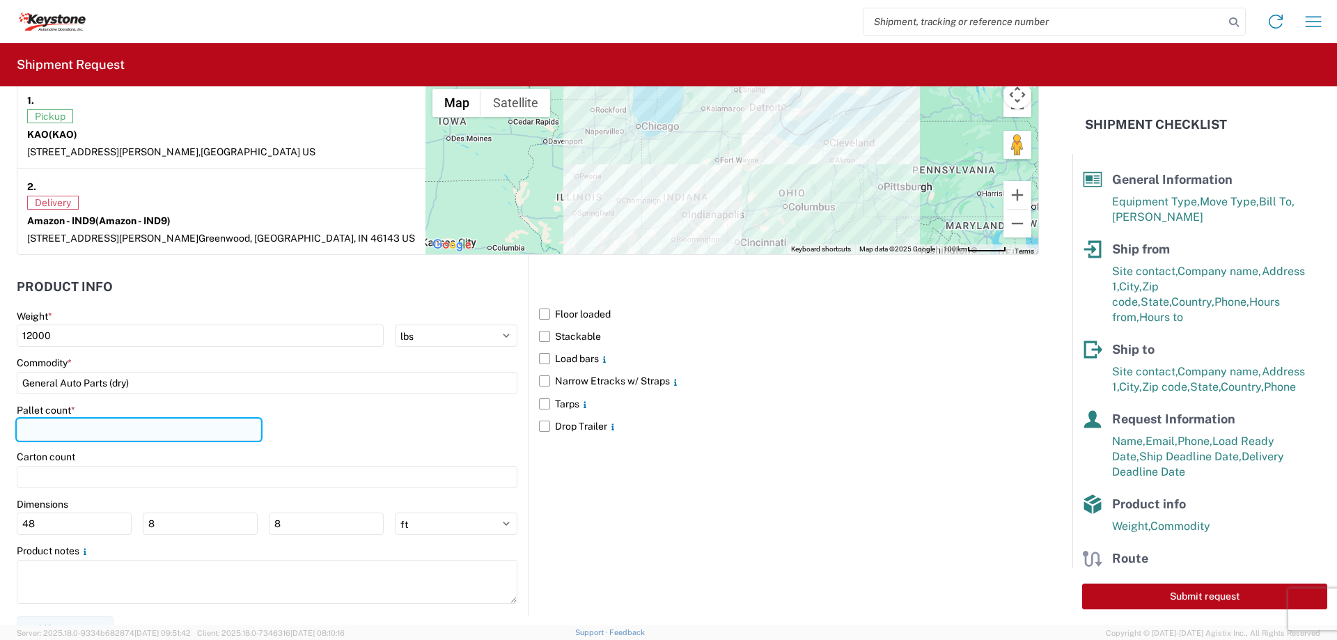
click at [52, 426] on input "number" at bounding box center [139, 430] width 244 height 22
type input "20"
click at [539, 382] on label "Narrow Etracks w/ Straps" at bounding box center [789, 381] width 500 height 22
click at [0, 0] on input "Narrow Etracks w/ Straps" at bounding box center [0, 0] width 0 height 0
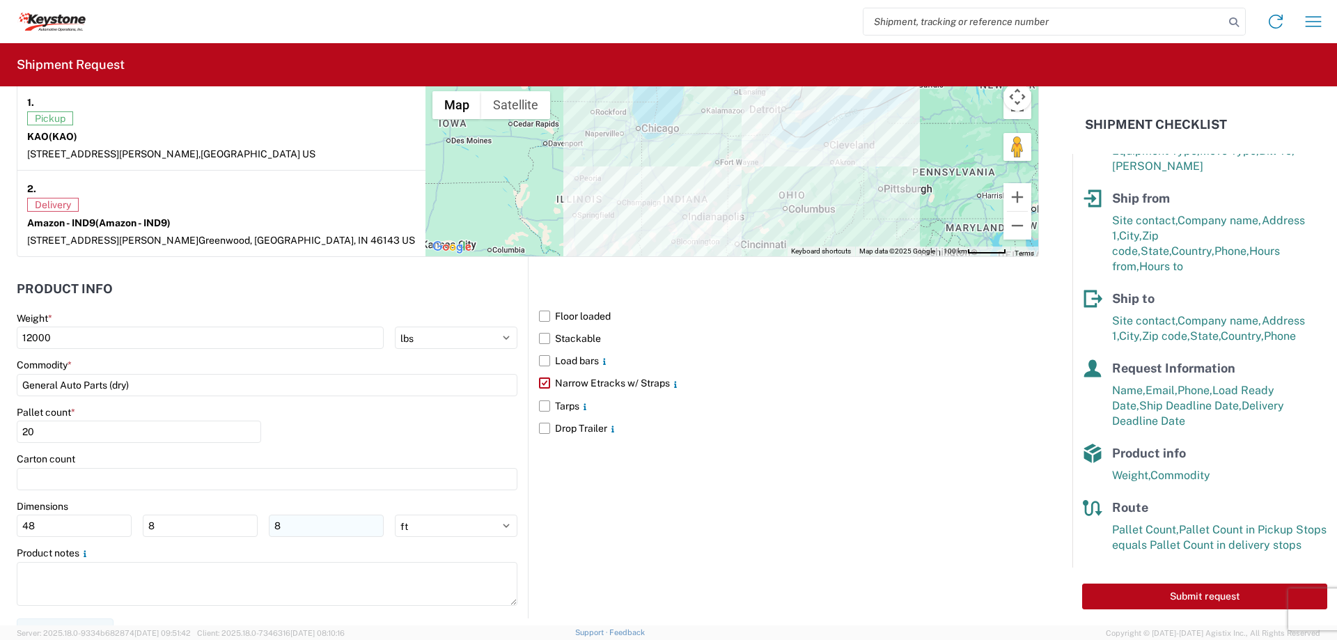
scroll to position [1131, 0]
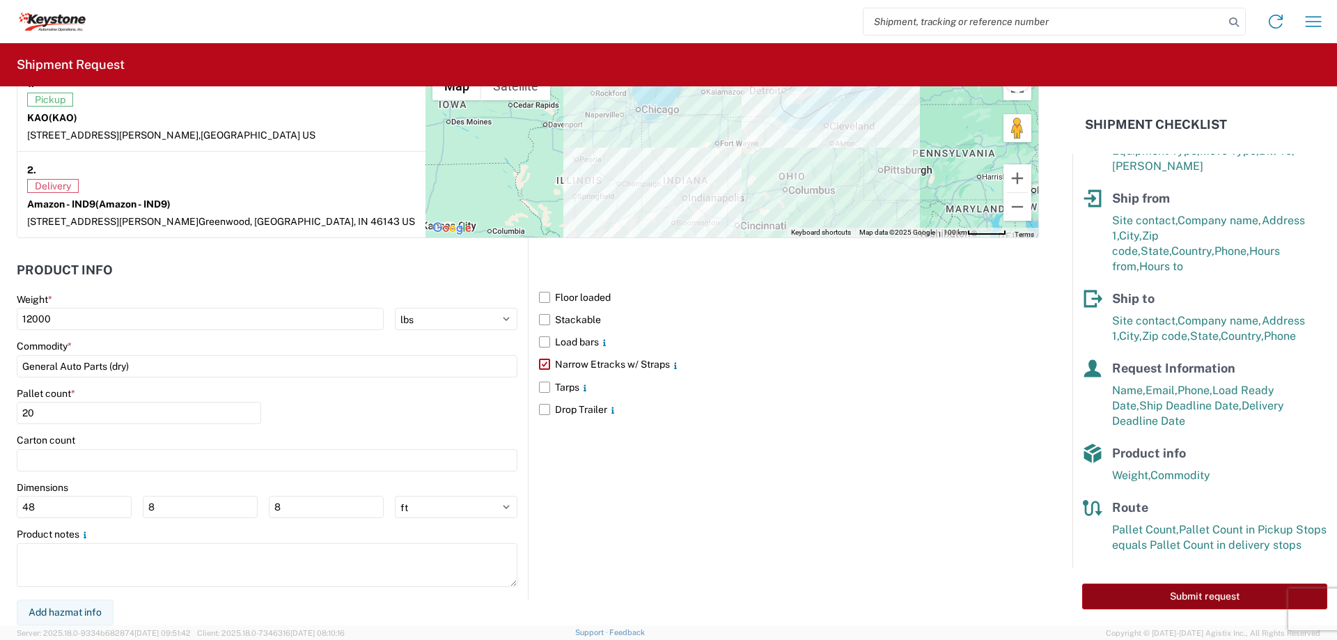
click at [1171, 598] on button "Submit request" at bounding box center [1204, 597] width 245 height 26
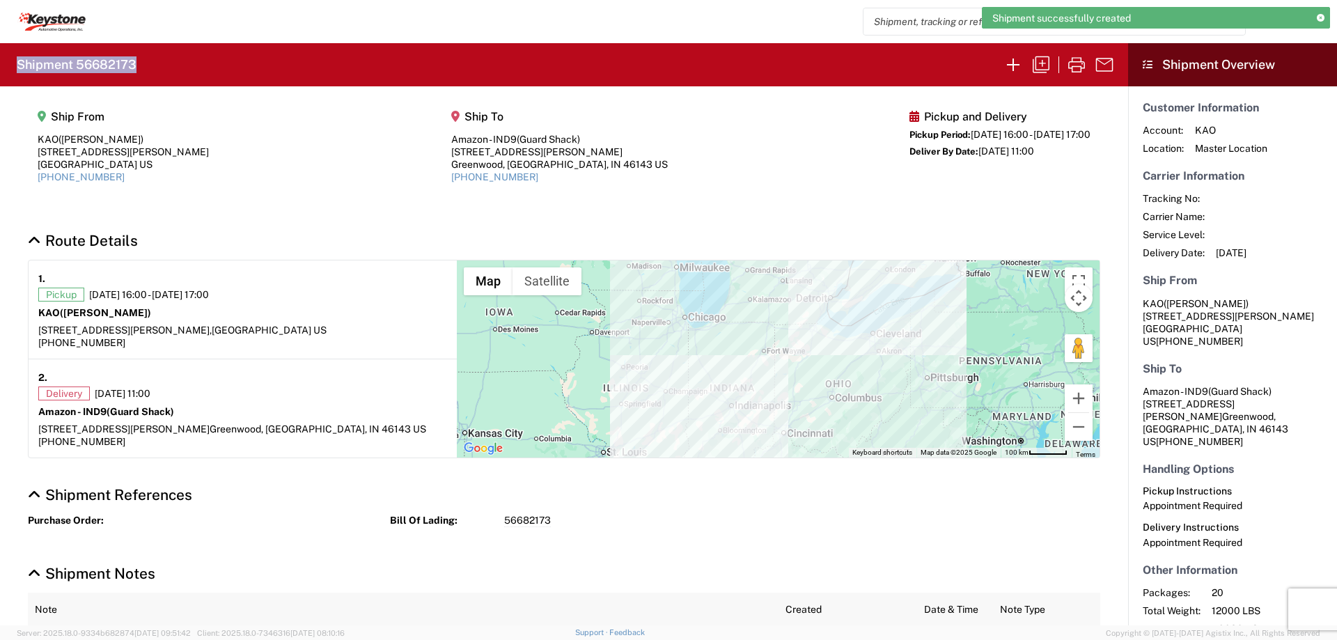
drag, startPoint x: 166, startPoint y: 65, endPoint x: 18, endPoint y: 65, distance: 148.3
click at [18, 65] on agx-form-header "Shipment 56682173" at bounding box center [564, 64] width 1128 height 43
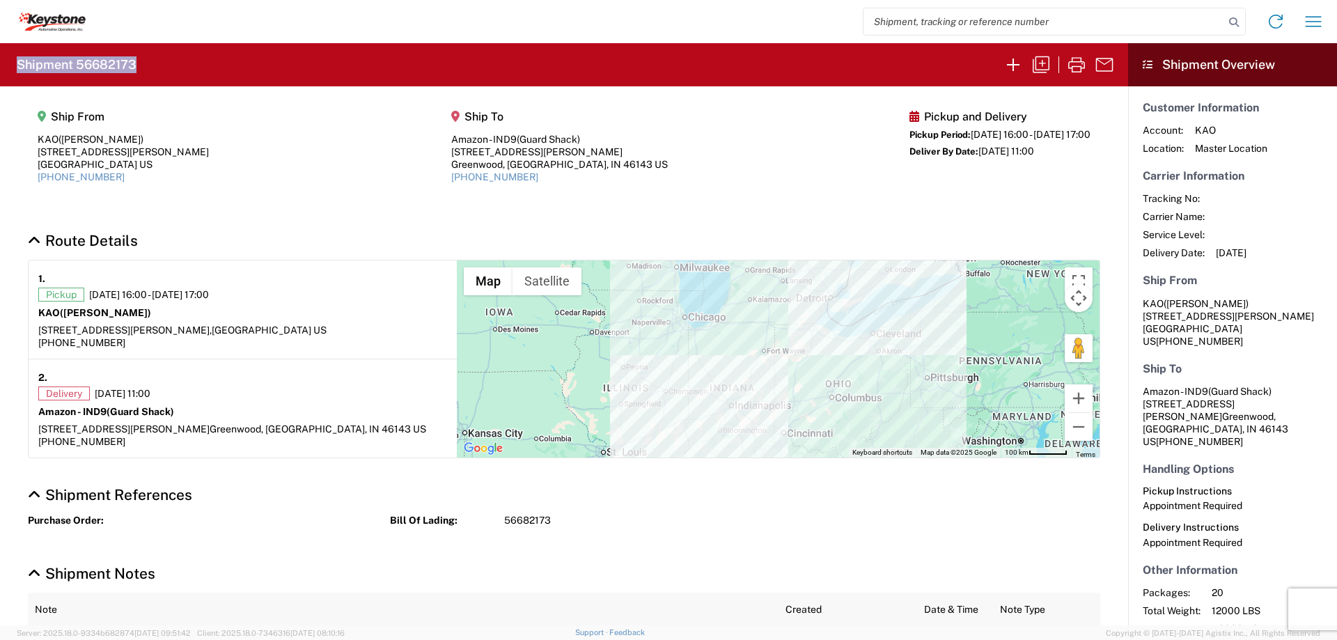
copy h2 "Shipment 56682173"
click at [185, 210] on section "Ship From KAO ([PERSON_NAME]) [STREET_ADDRESS][PERSON_NAME] [PHONE_NUMBER] Ship…" at bounding box center [564, 152] width 1128 height 132
